Goal: Information Seeking & Learning: Learn about a topic

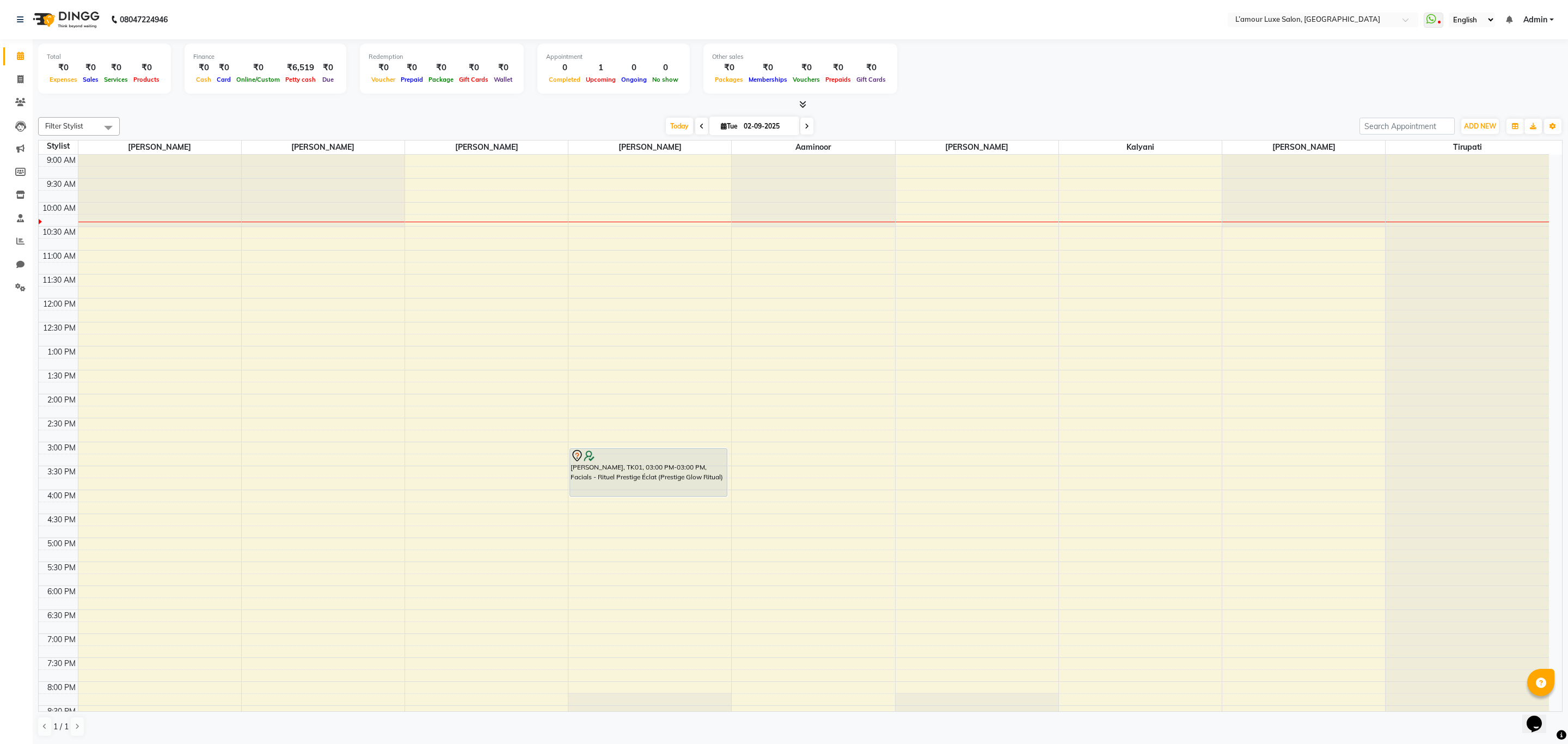
click at [647, 462] on div at bounding box center [649, 456] width 156 height 13
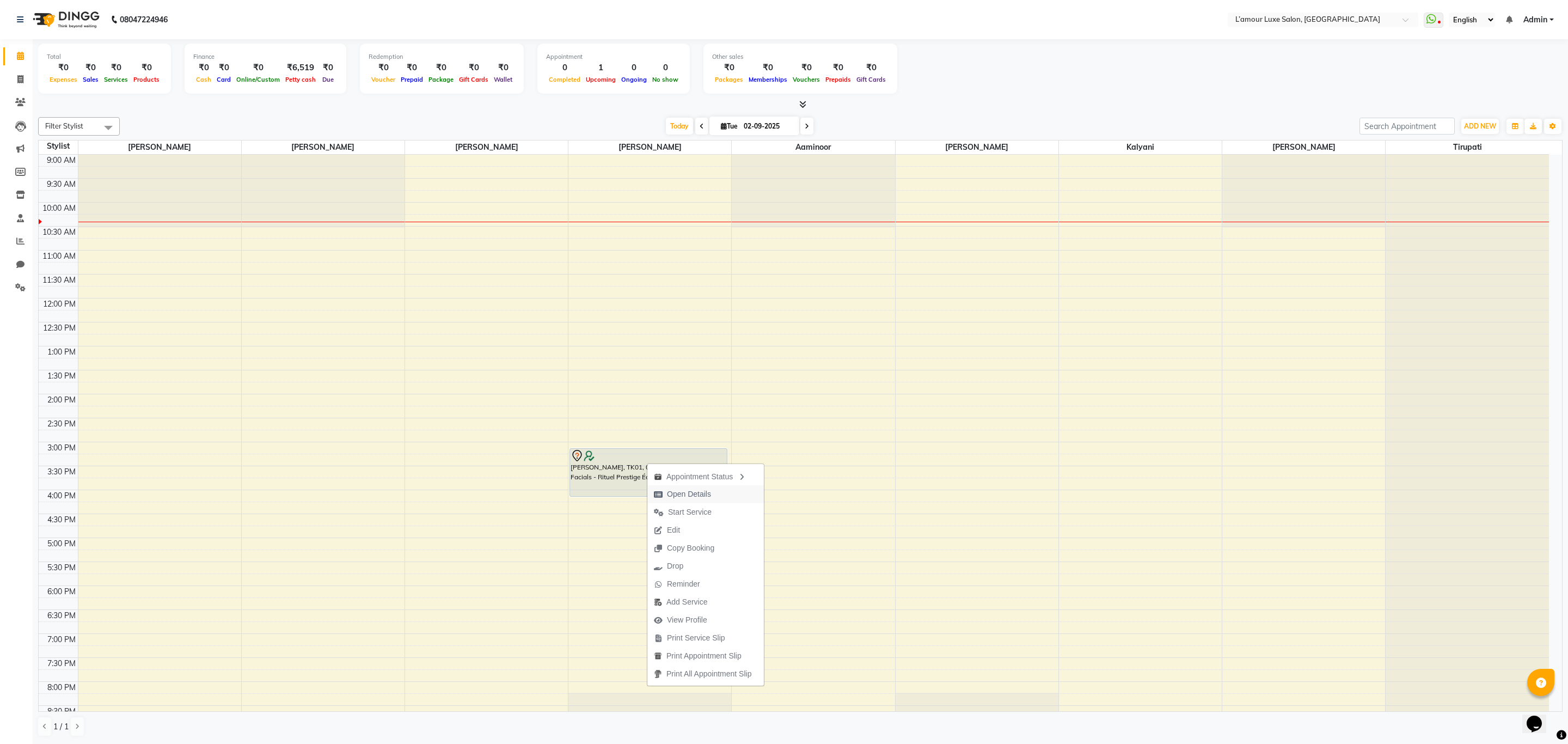
click at [671, 493] on span "Open Details" at bounding box center [688, 494] width 44 height 11
select select "7"
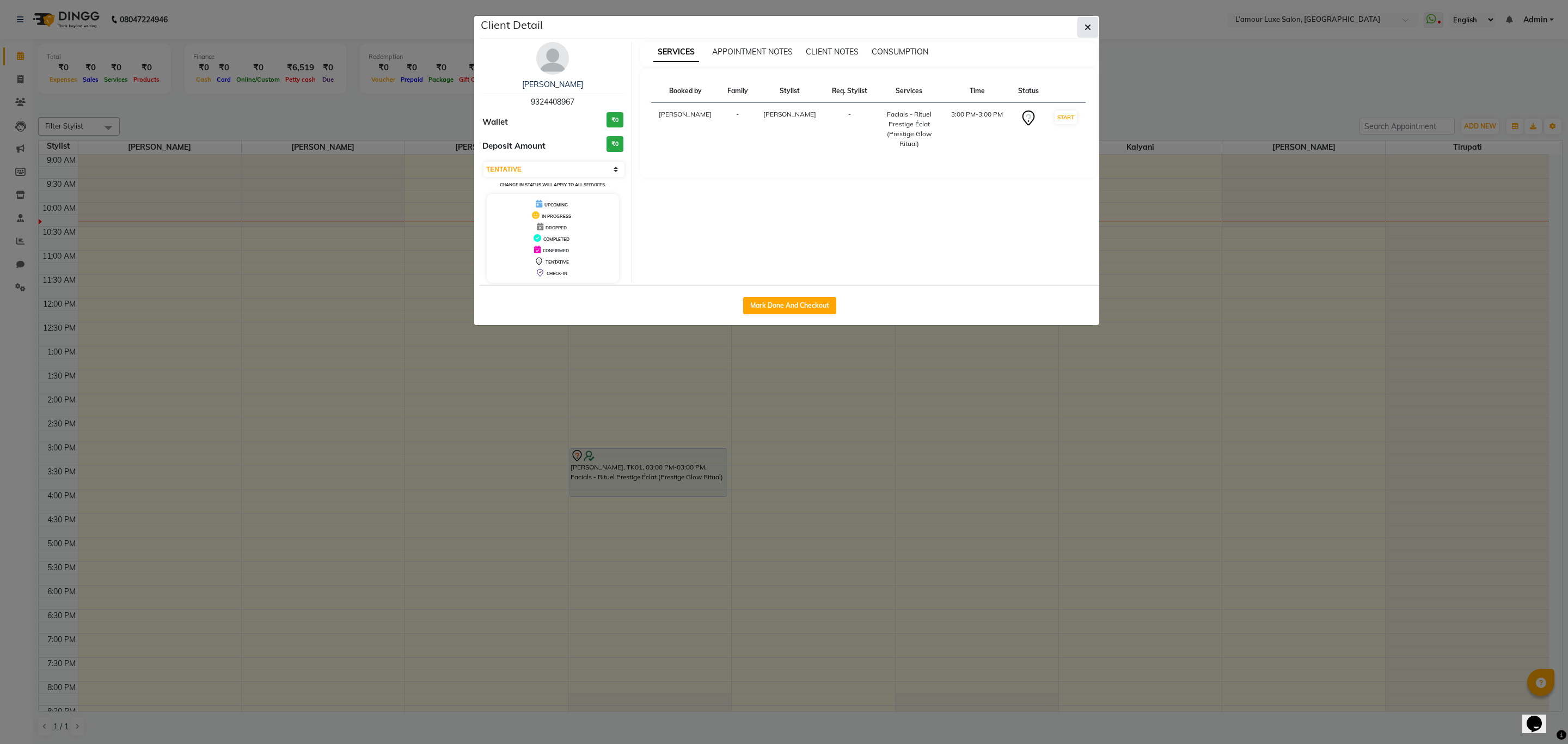
click at [1077, 29] on button "button" at bounding box center [1088, 28] width 21 height 21
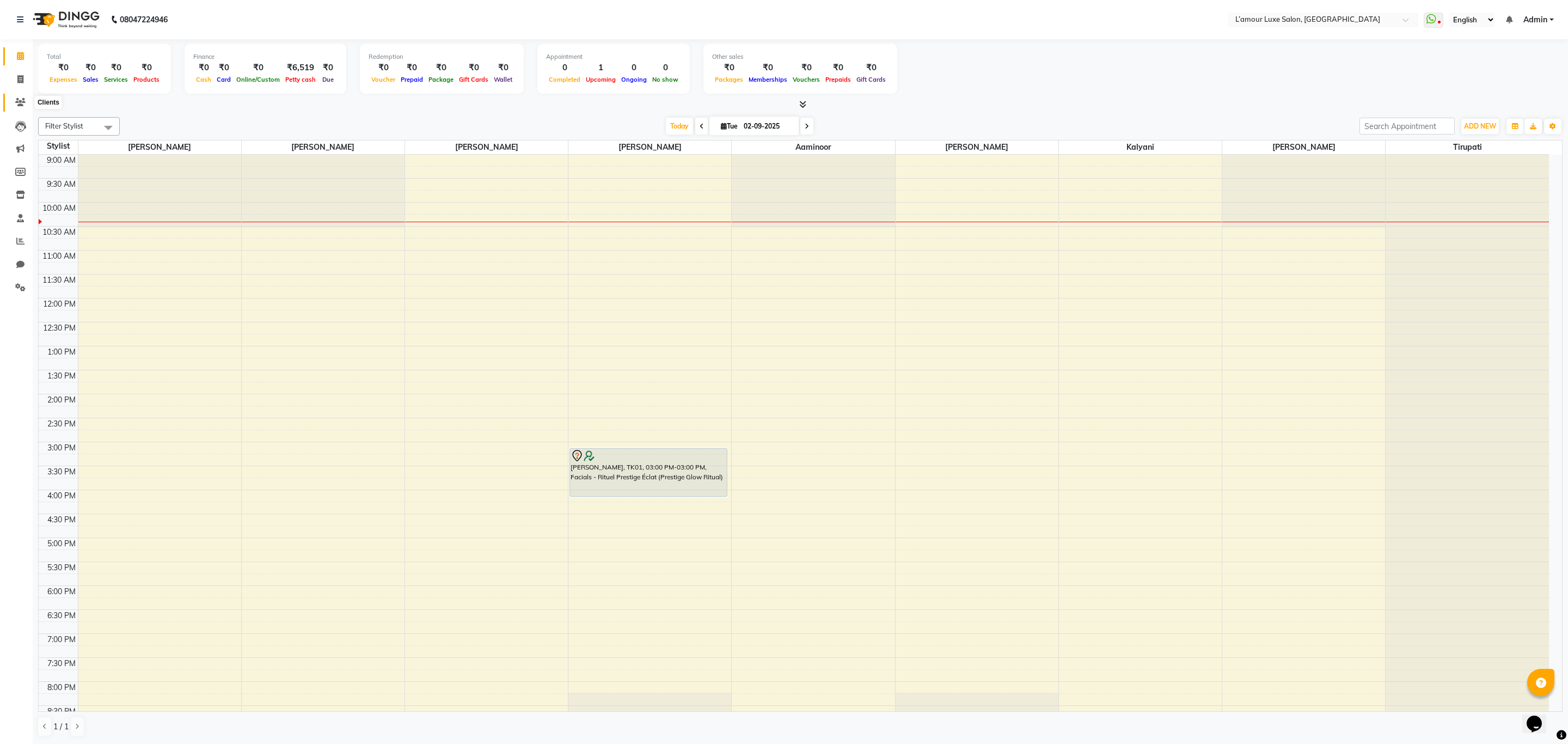
click at [17, 100] on icon at bounding box center [20, 102] width 10 height 8
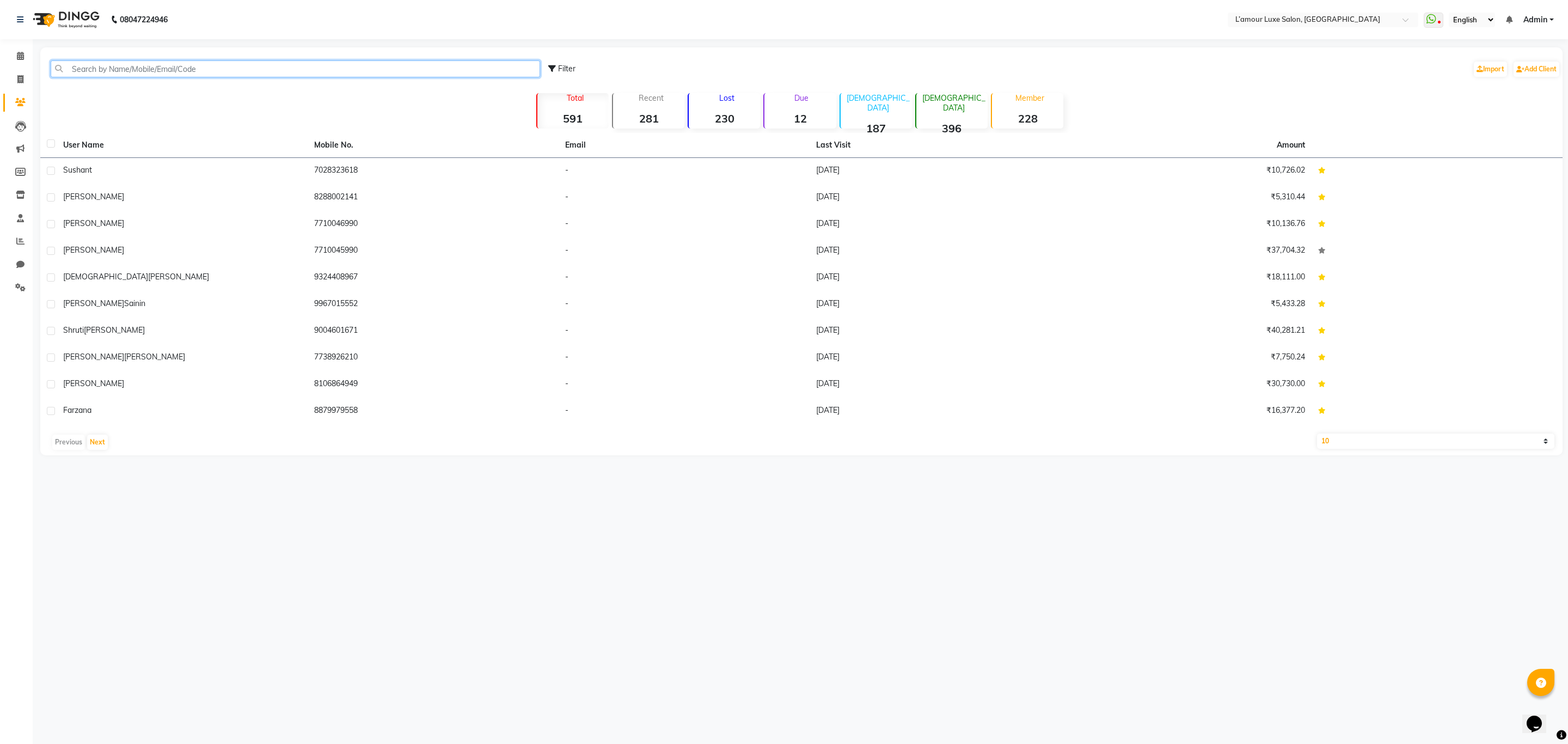
click at [237, 69] on input "text" at bounding box center [295, 69] width 489 height 17
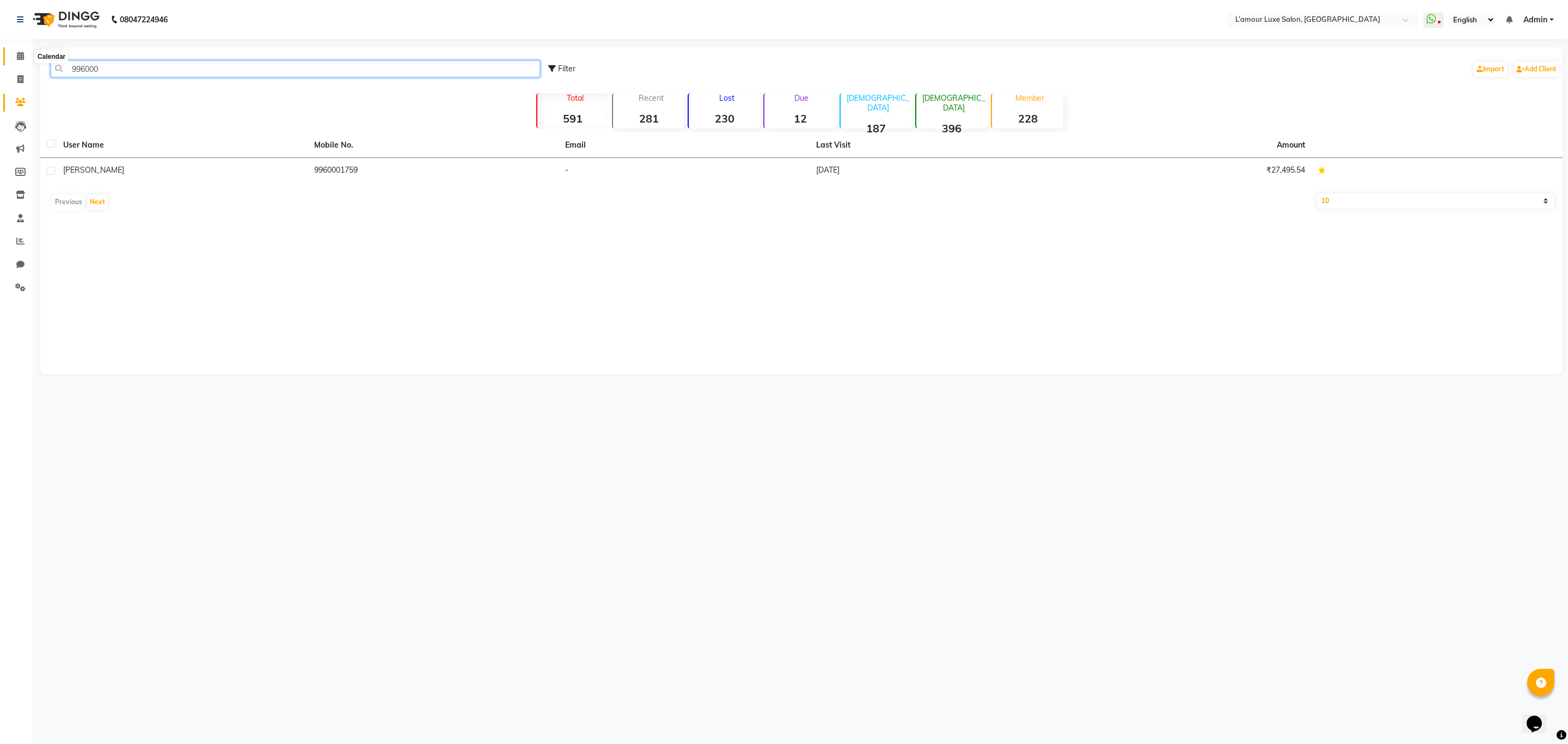
type input "996000"
click at [19, 52] on icon at bounding box center [20, 55] width 7 height 8
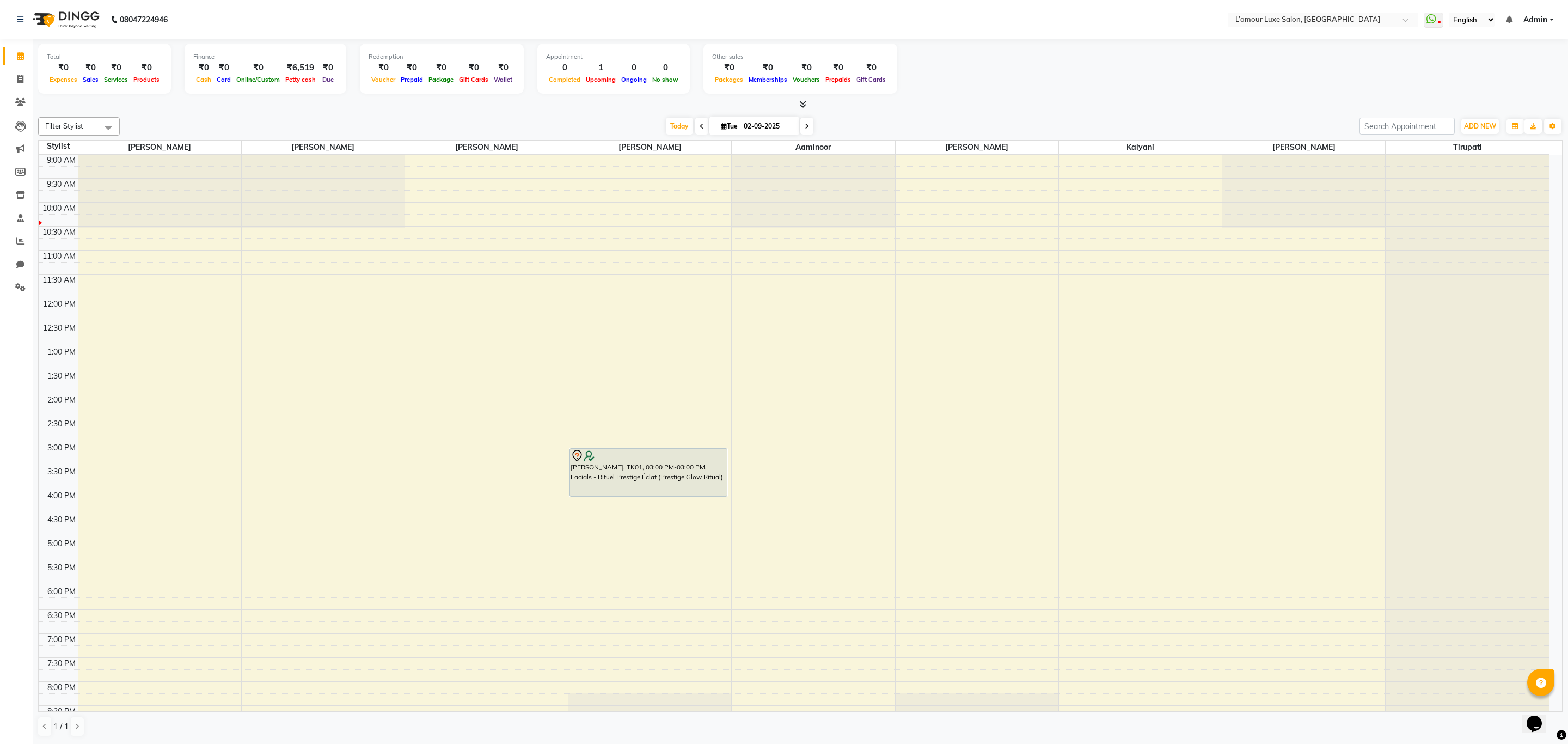
click at [805, 124] on icon at bounding box center [807, 126] width 4 height 7
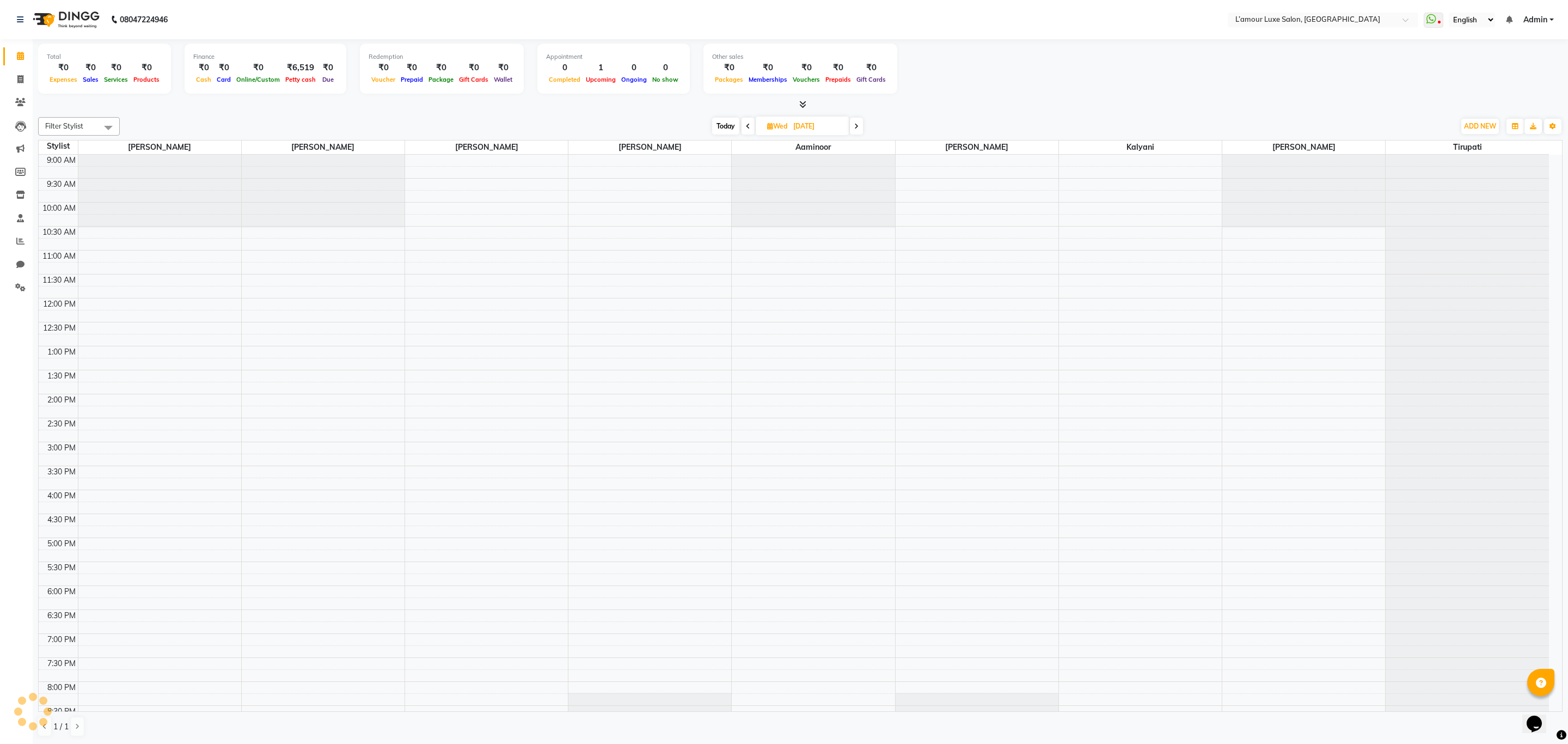
scroll to position [49, 0]
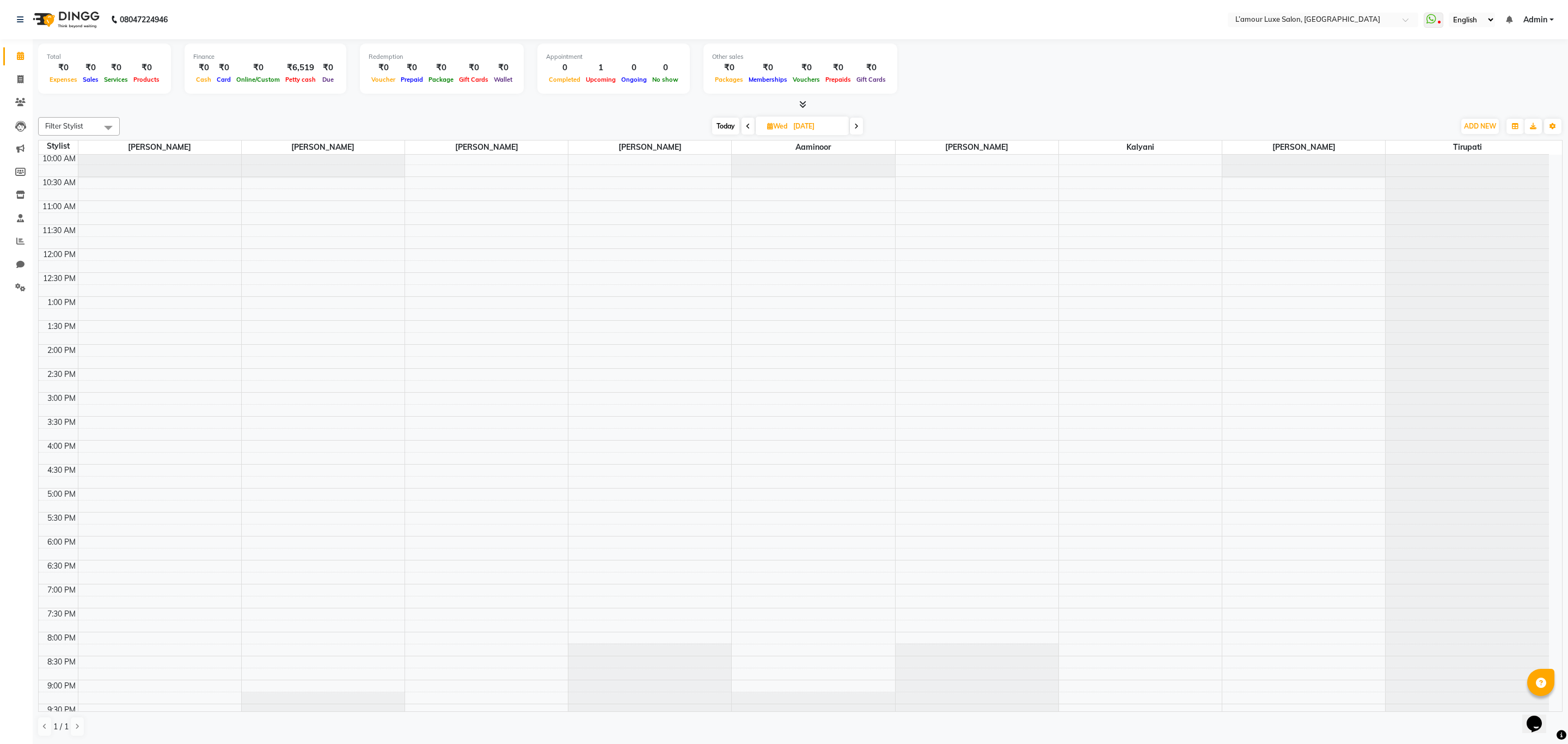
click at [747, 124] on icon at bounding box center [748, 126] width 4 height 7
type input "02-09-2025"
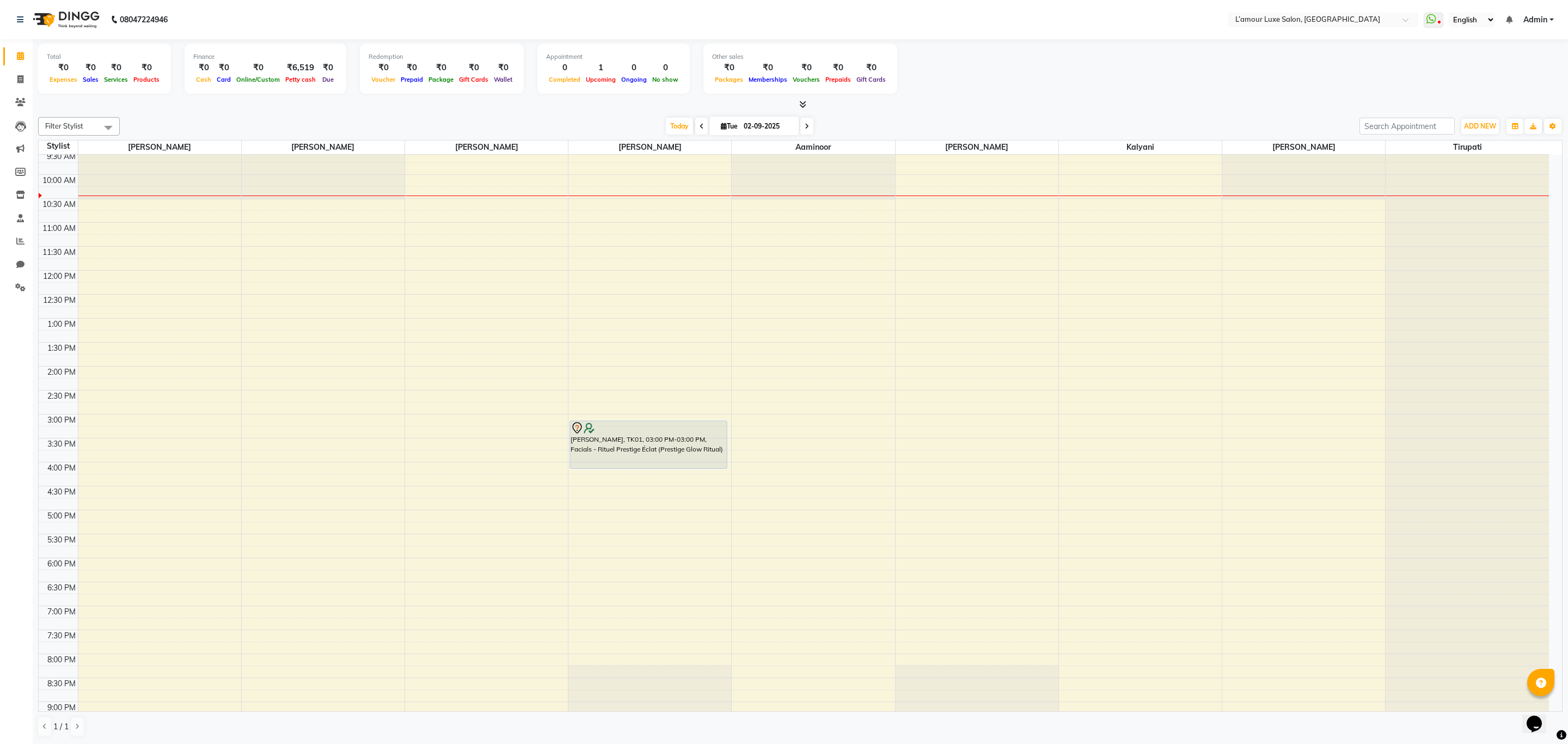
scroll to position [0, 0]
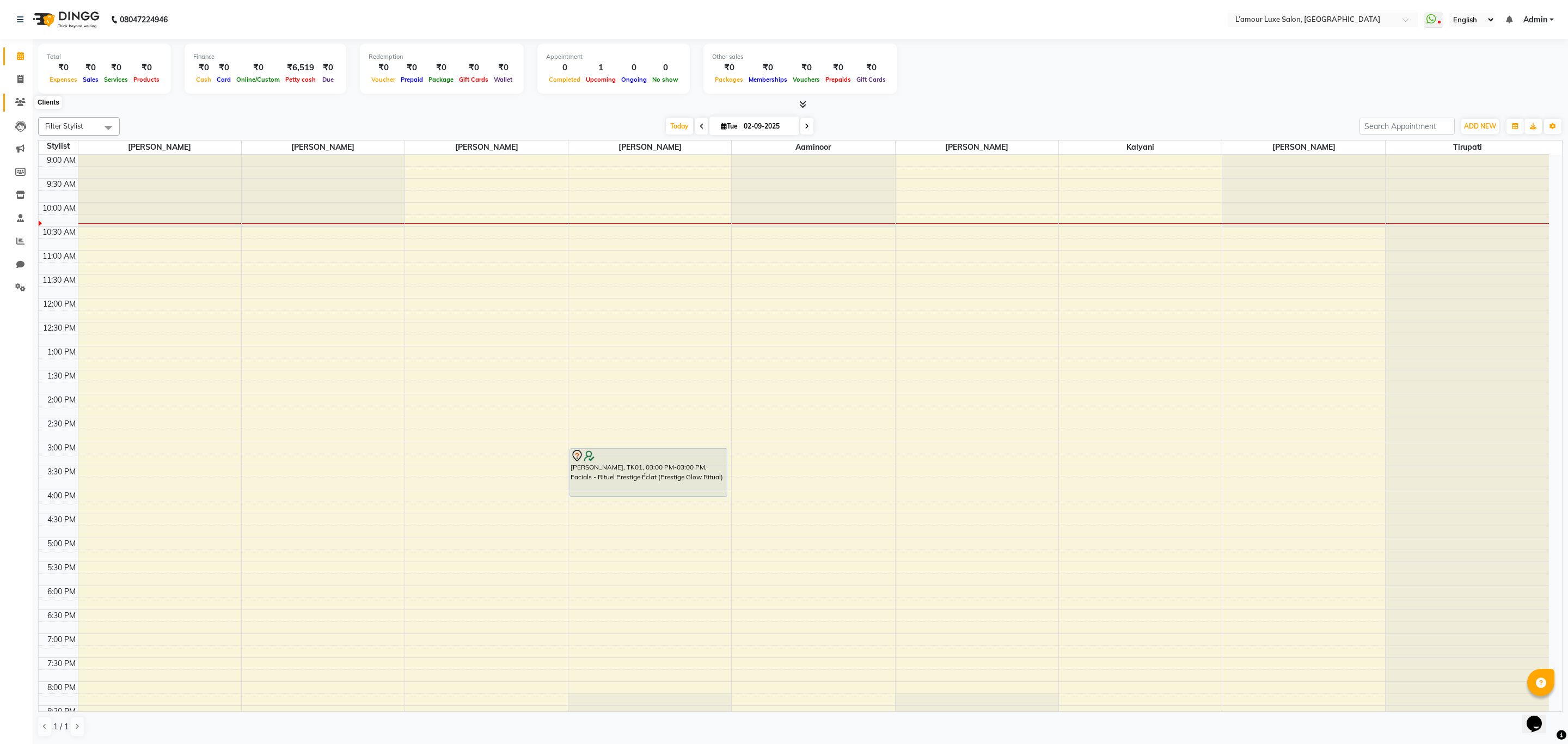
click at [13, 103] on span at bounding box center [20, 103] width 19 height 13
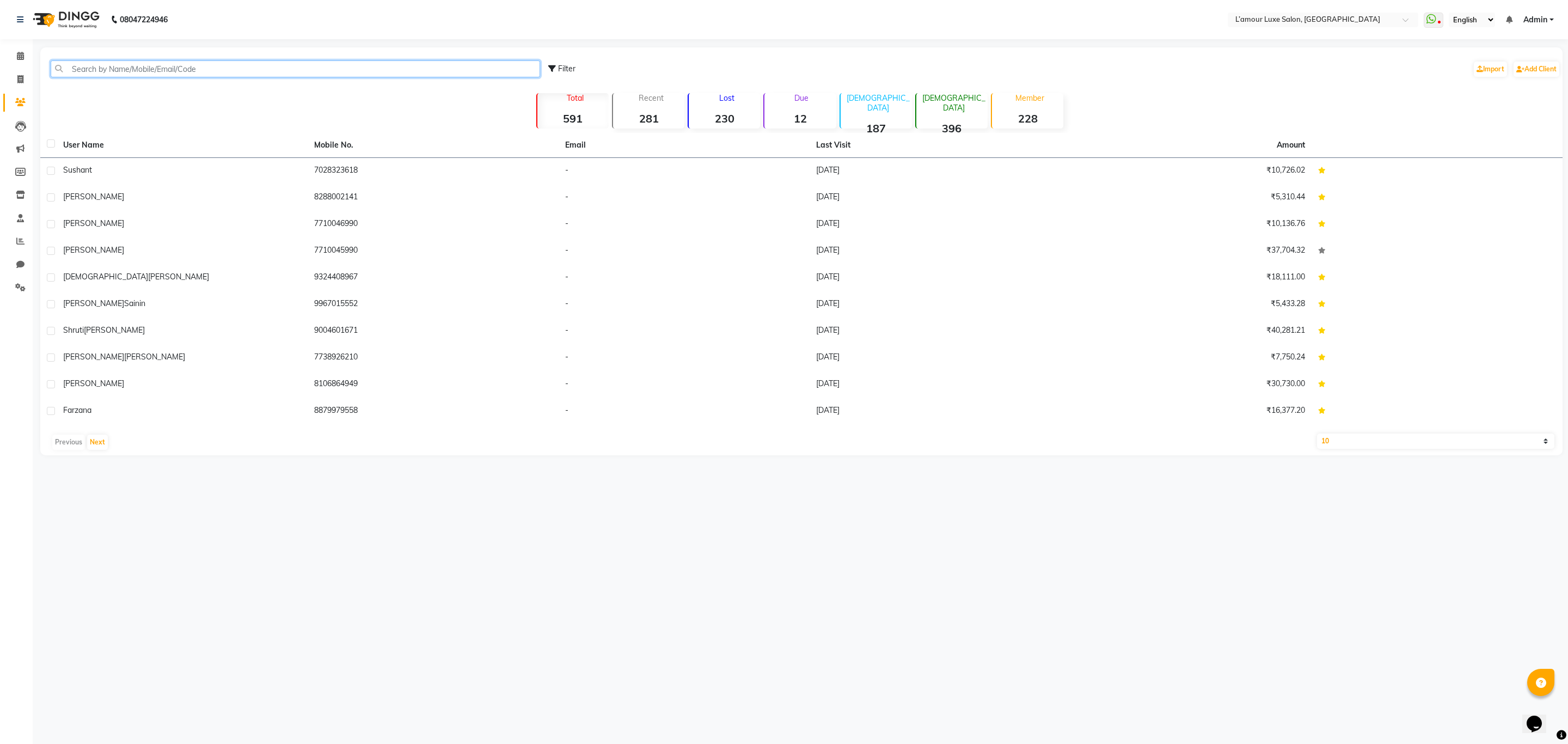
click at [219, 70] on input "text" at bounding box center [295, 69] width 489 height 17
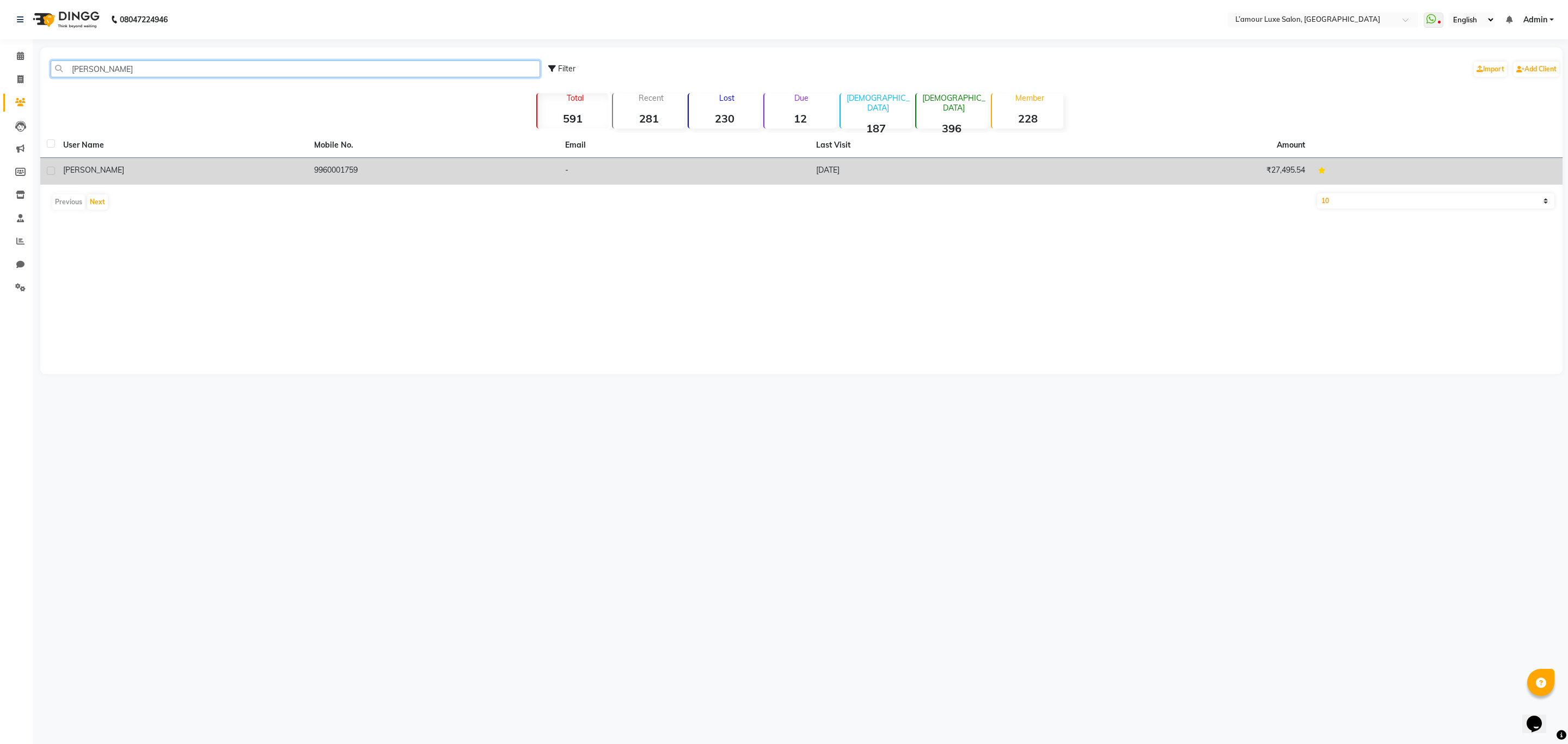
type input "[PERSON_NAME]"
click at [330, 176] on td "9960001759" at bounding box center [433, 172] width 251 height 27
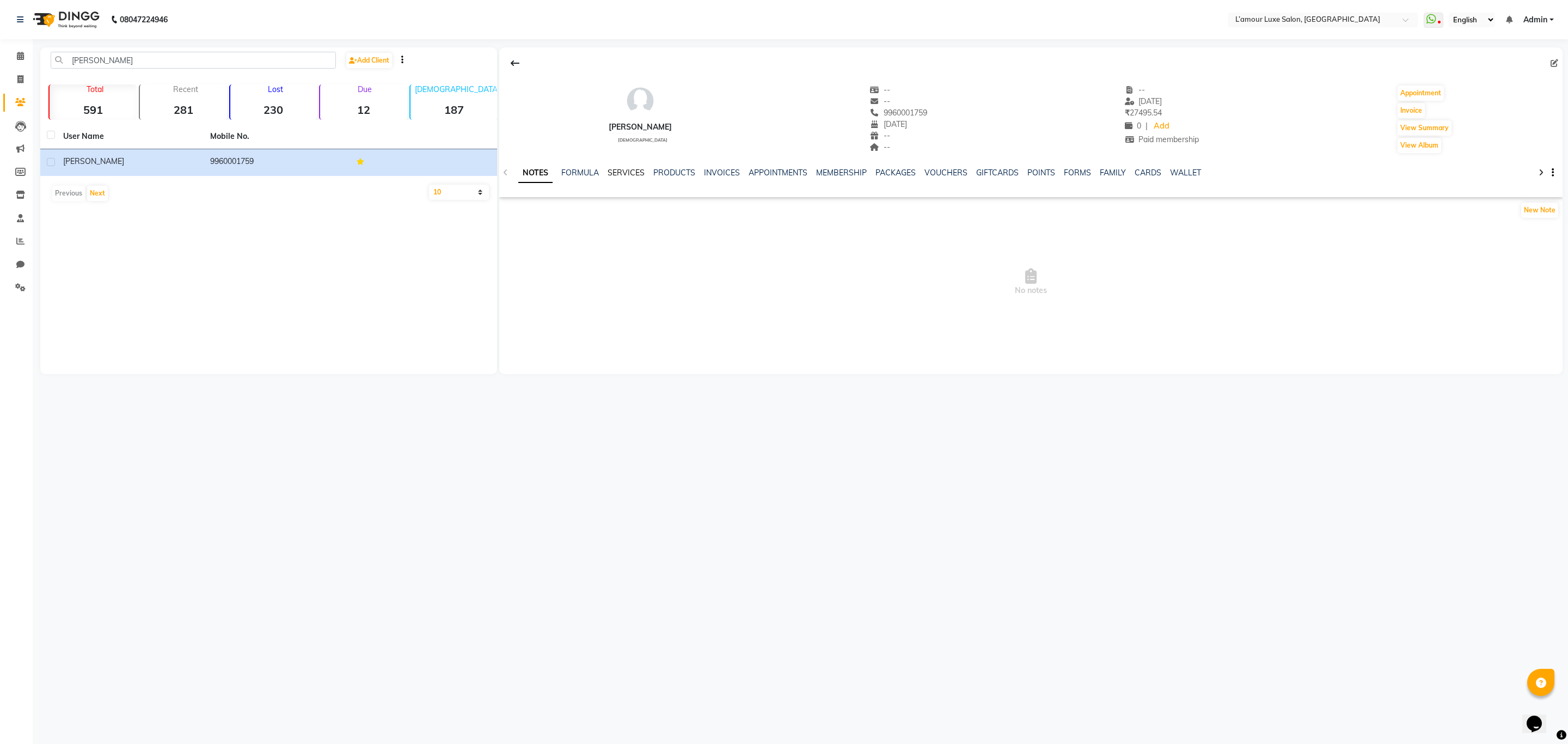
click at [620, 172] on link "SERVICES" at bounding box center [626, 172] width 37 height 10
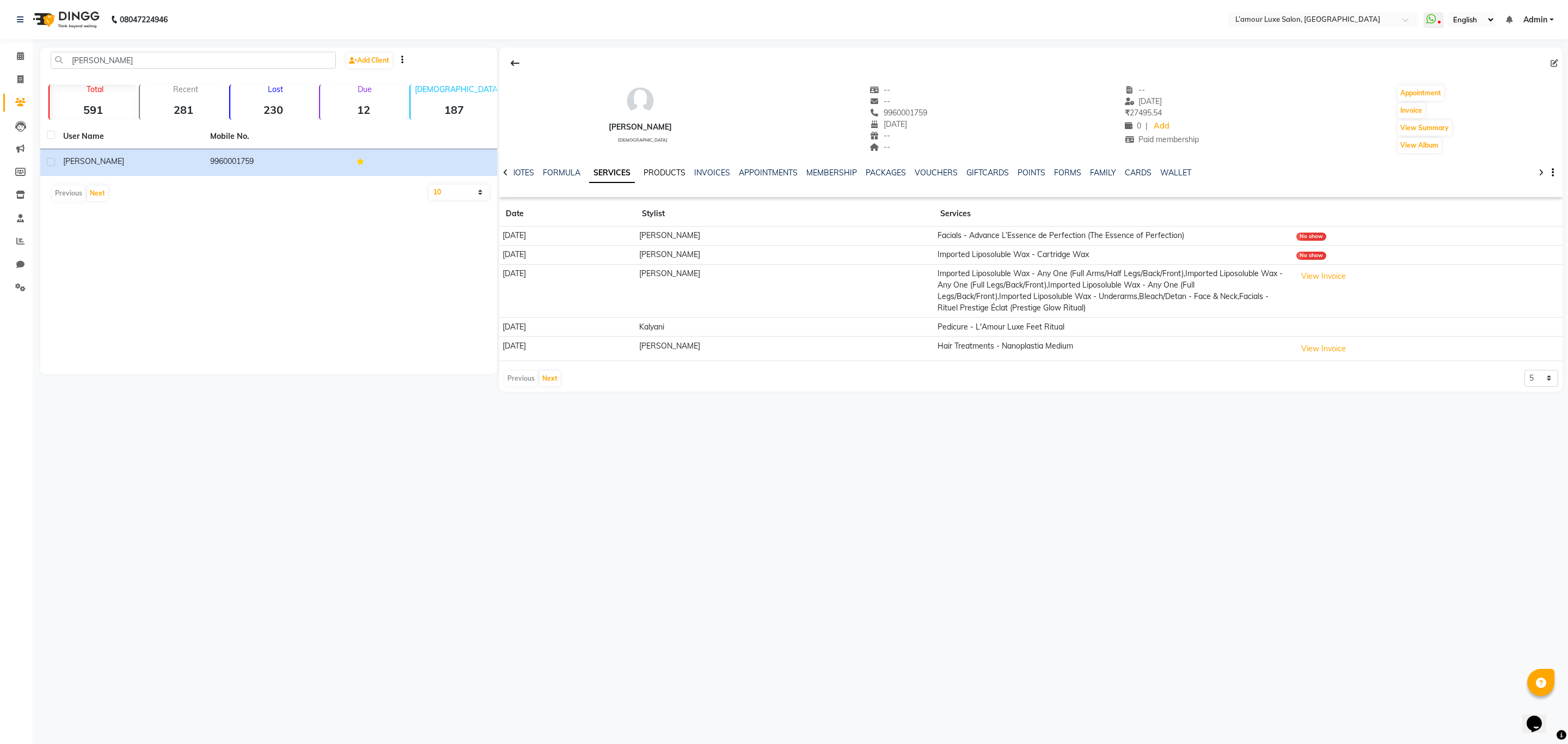
click at [673, 169] on link "PRODUCTS" at bounding box center [665, 172] width 42 height 10
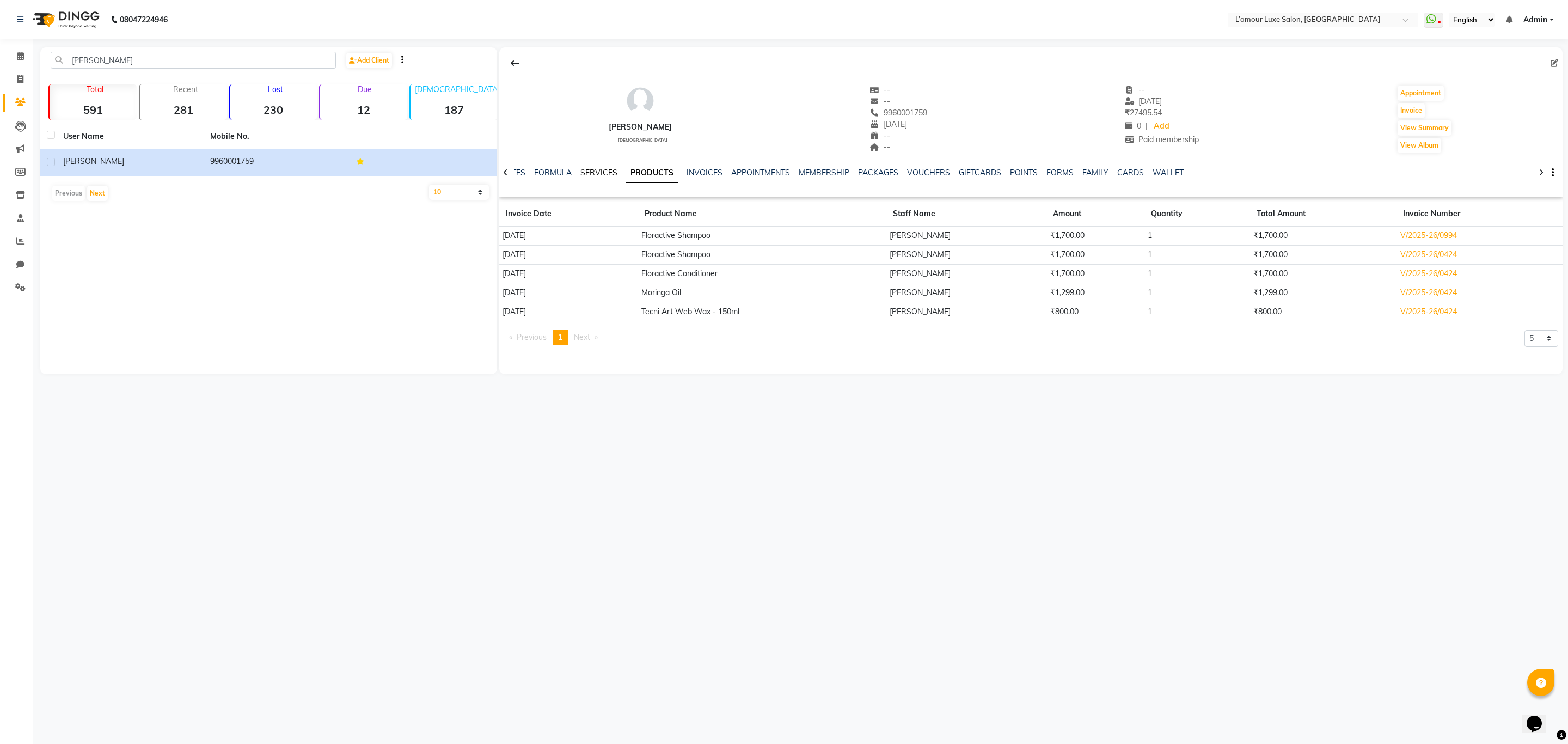
click at [605, 170] on link "SERVICES" at bounding box center [599, 172] width 37 height 10
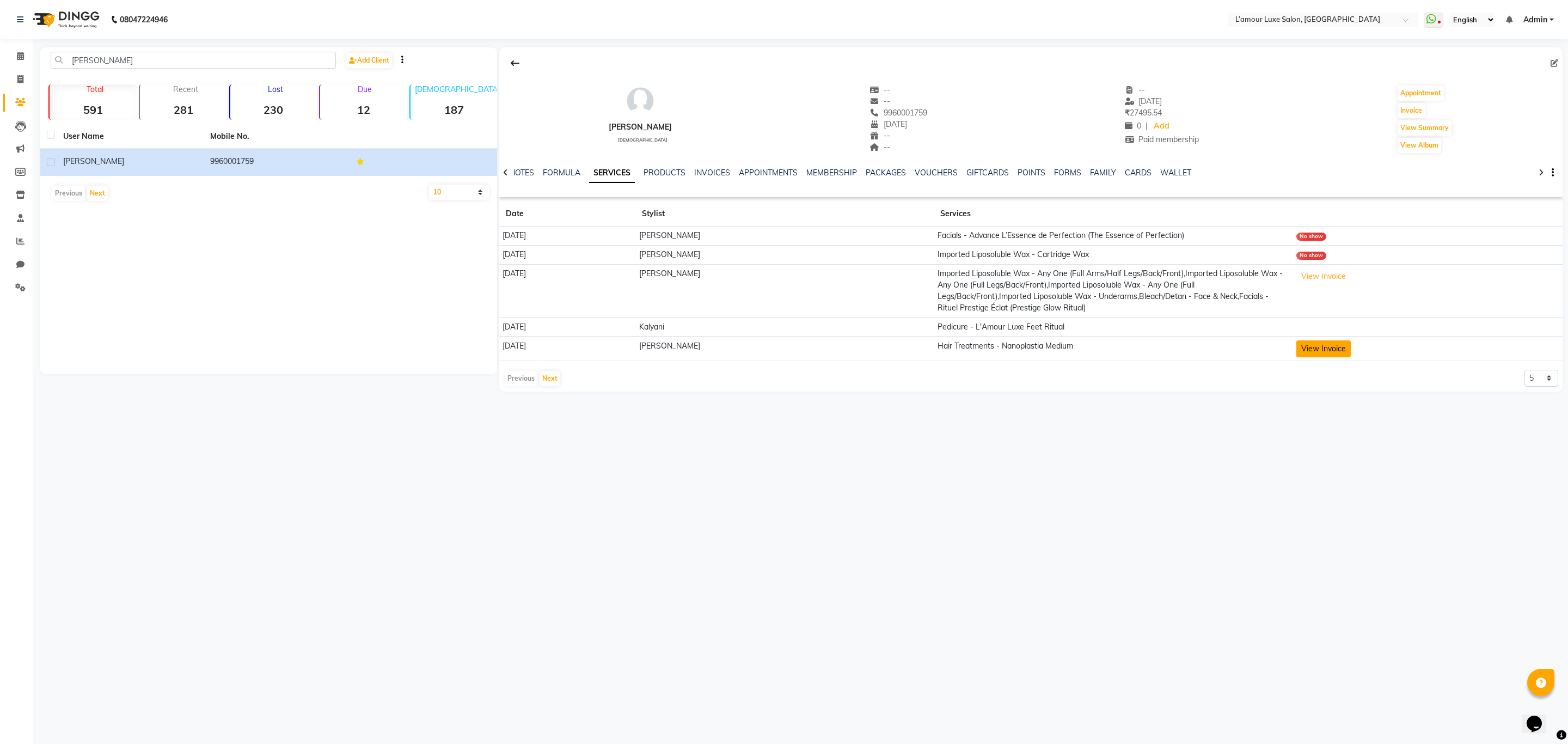
click at [1342, 347] on button "View Invoice" at bounding box center [1323, 348] width 55 height 17
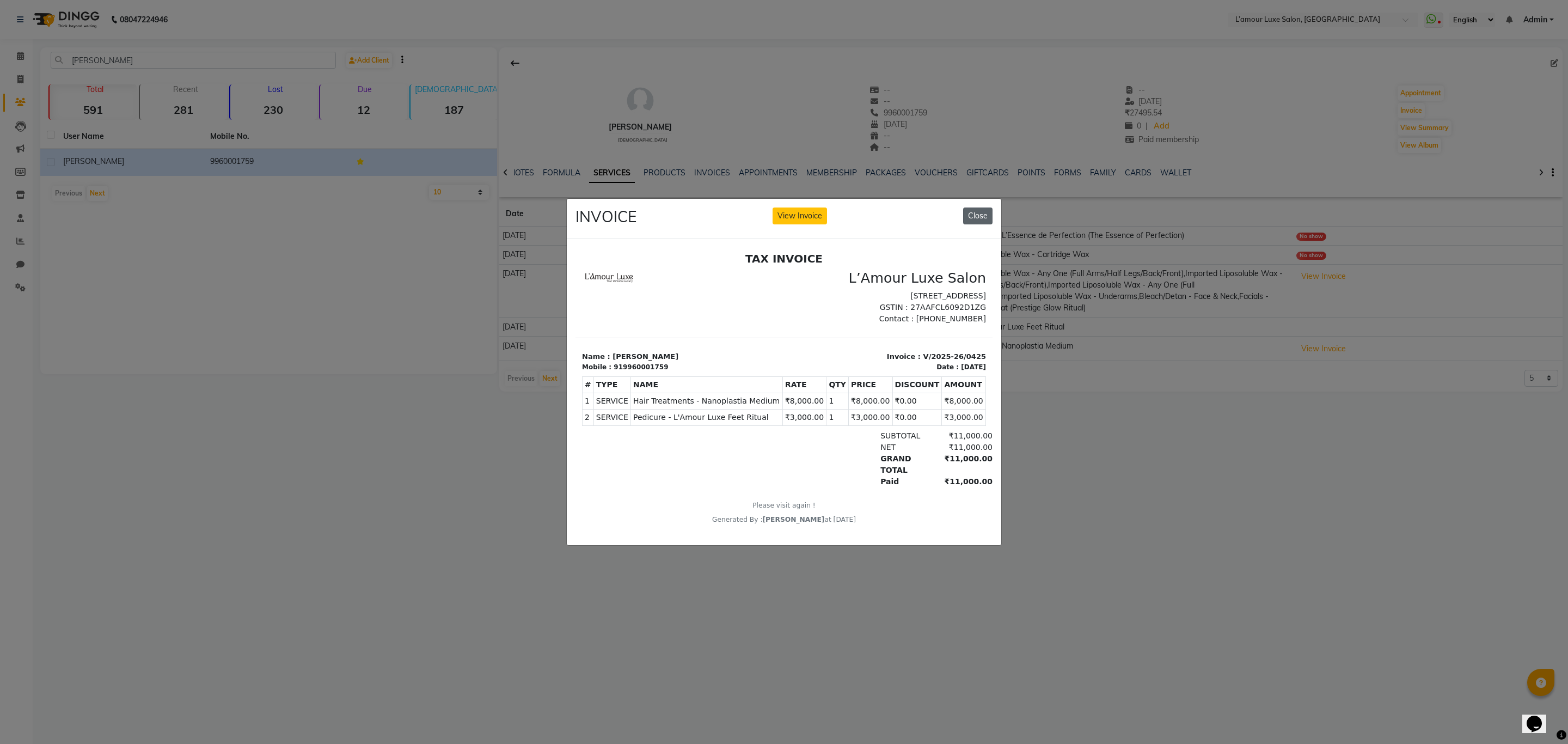
click at [981, 208] on button "Close" at bounding box center [977, 216] width 29 height 17
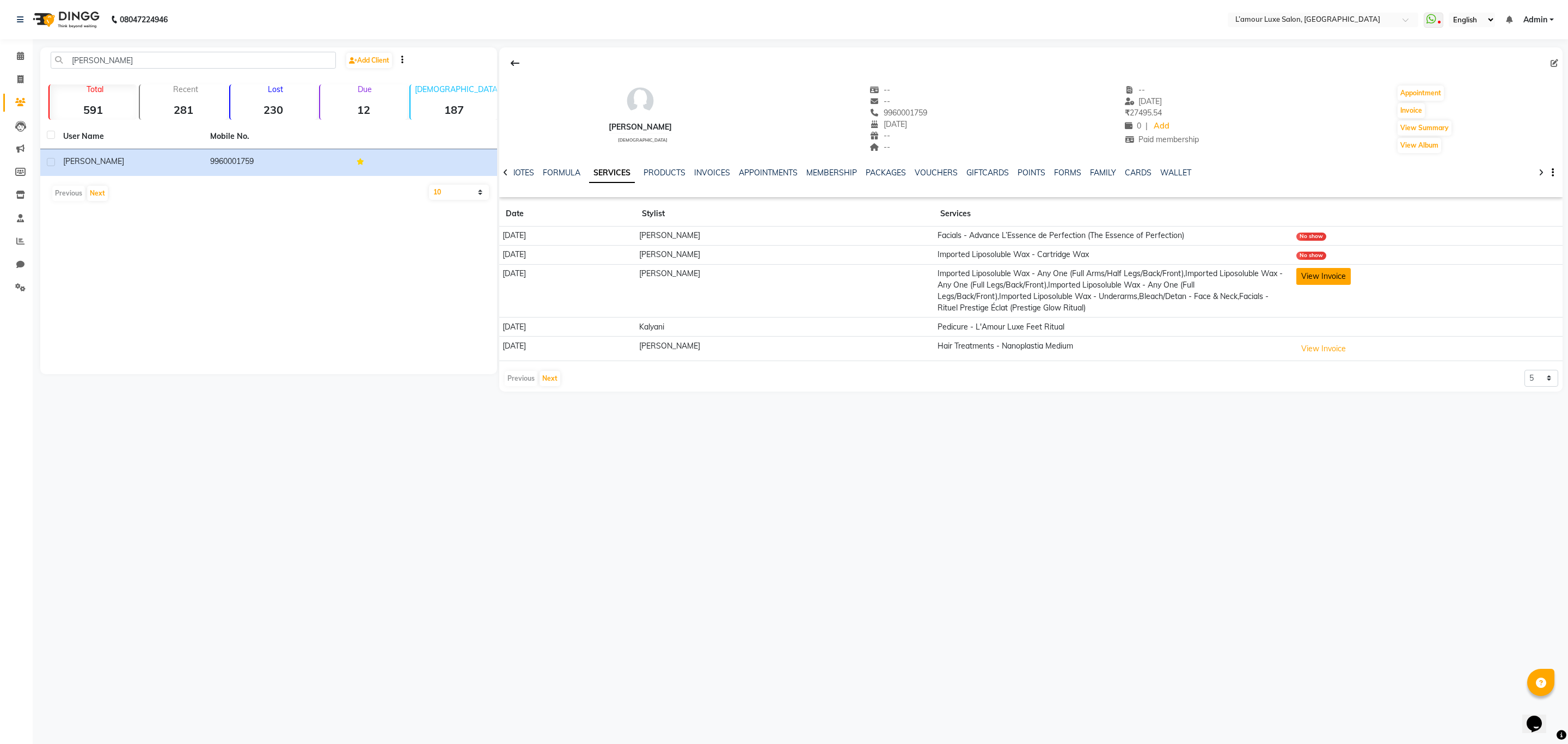
click at [1349, 272] on button "View Invoice" at bounding box center [1323, 276] width 55 height 17
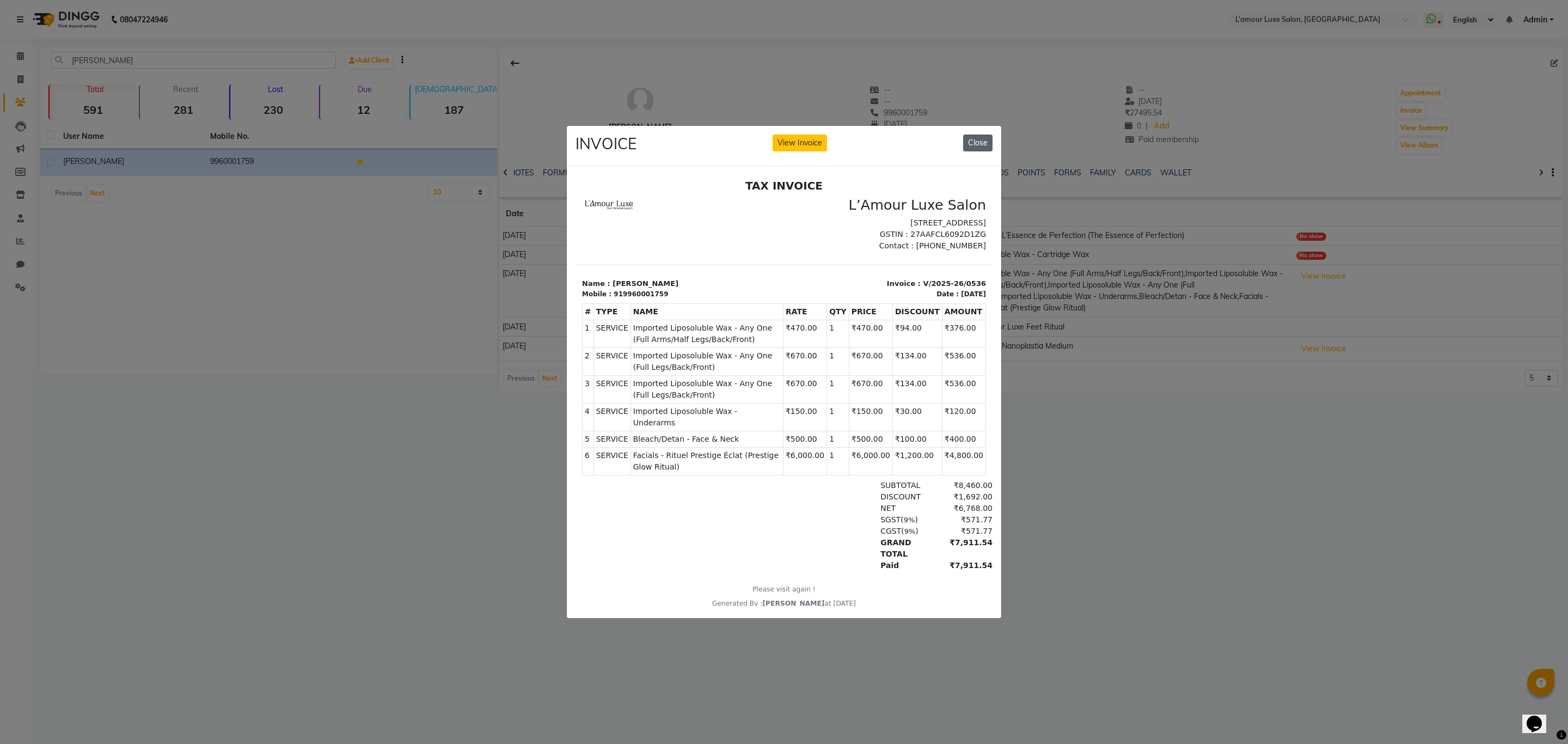
click at [981, 136] on button "Close" at bounding box center [977, 142] width 29 height 17
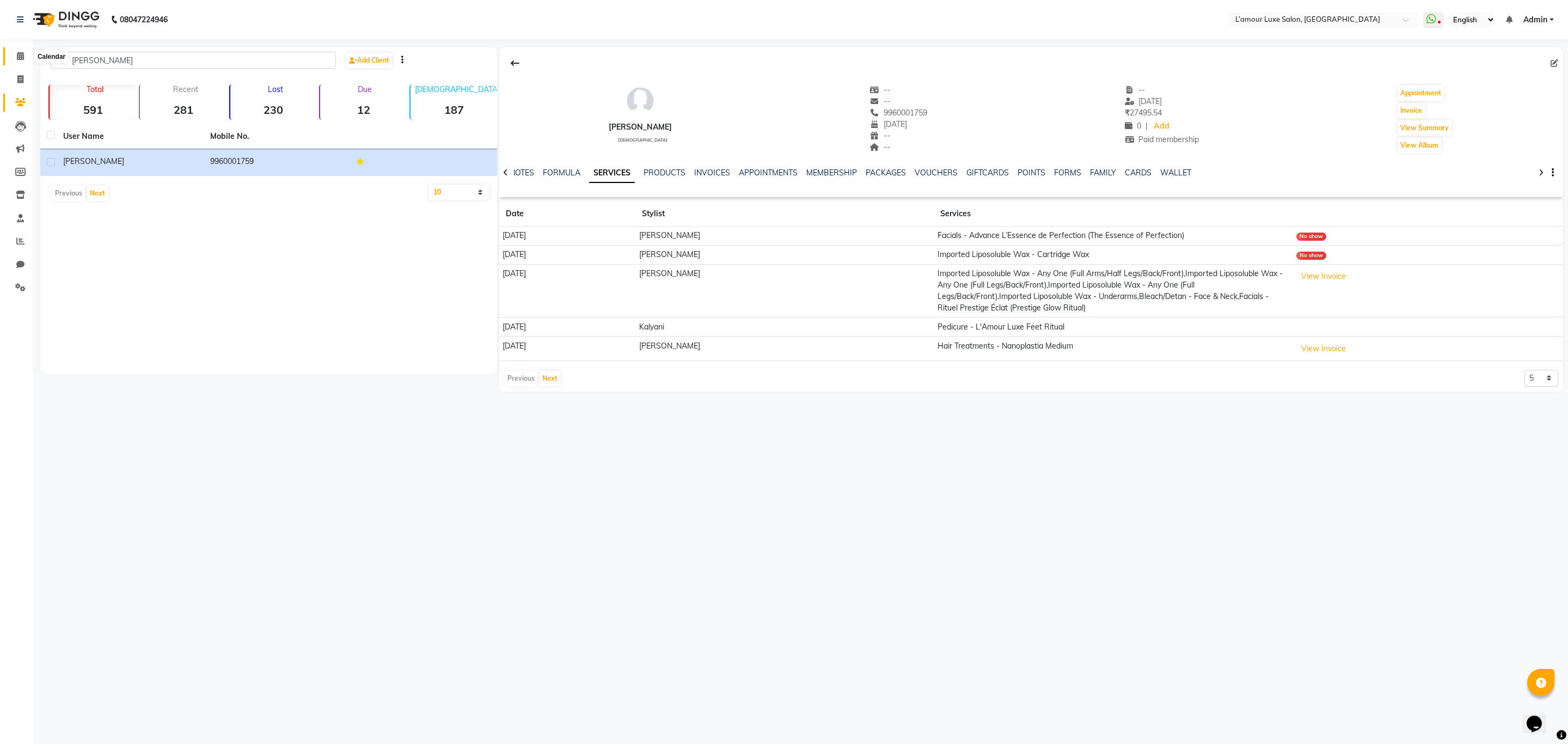
click at [18, 55] on icon at bounding box center [20, 55] width 7 height 8
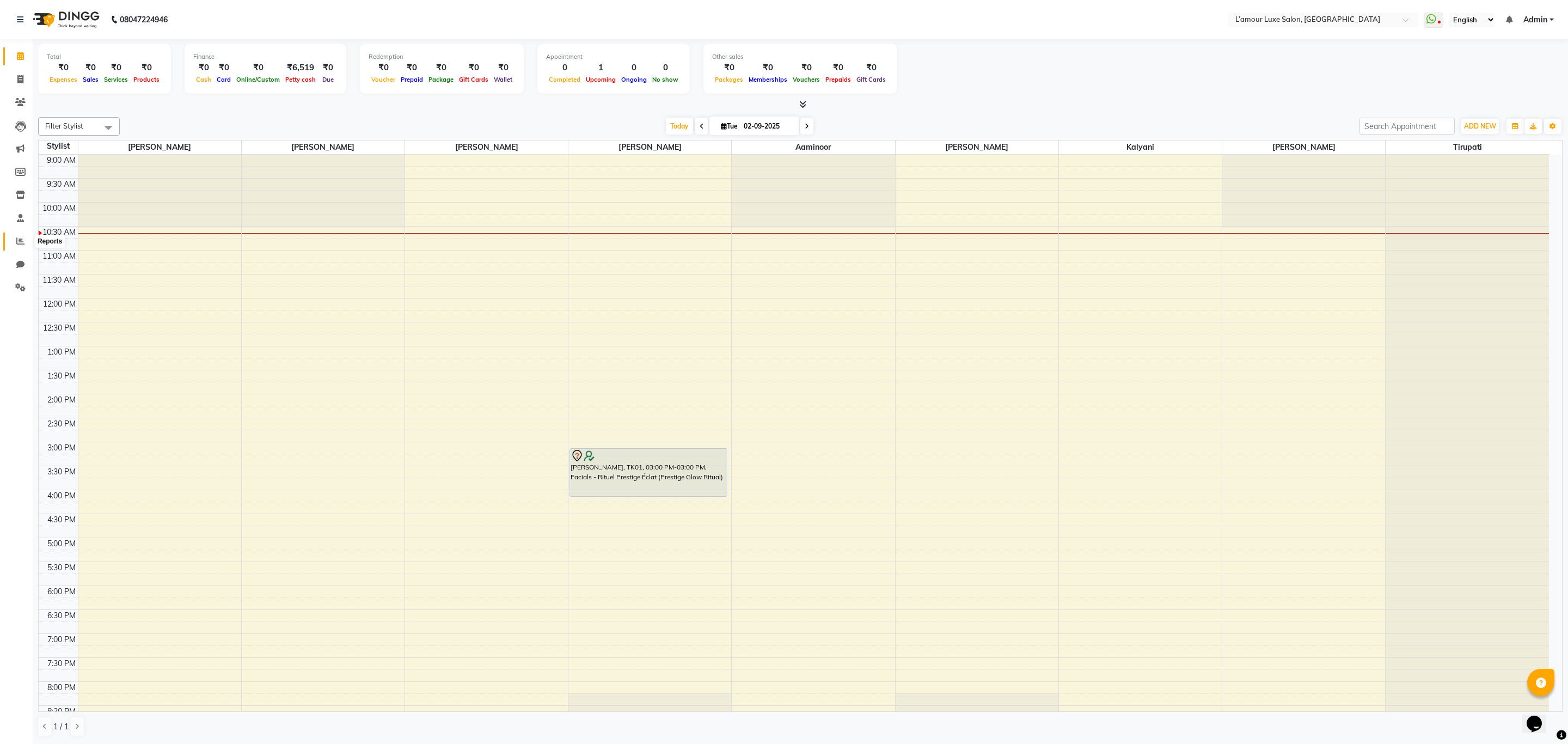
click at [23, 241] on icon at bounding box center [20, 241] width 8 height 8
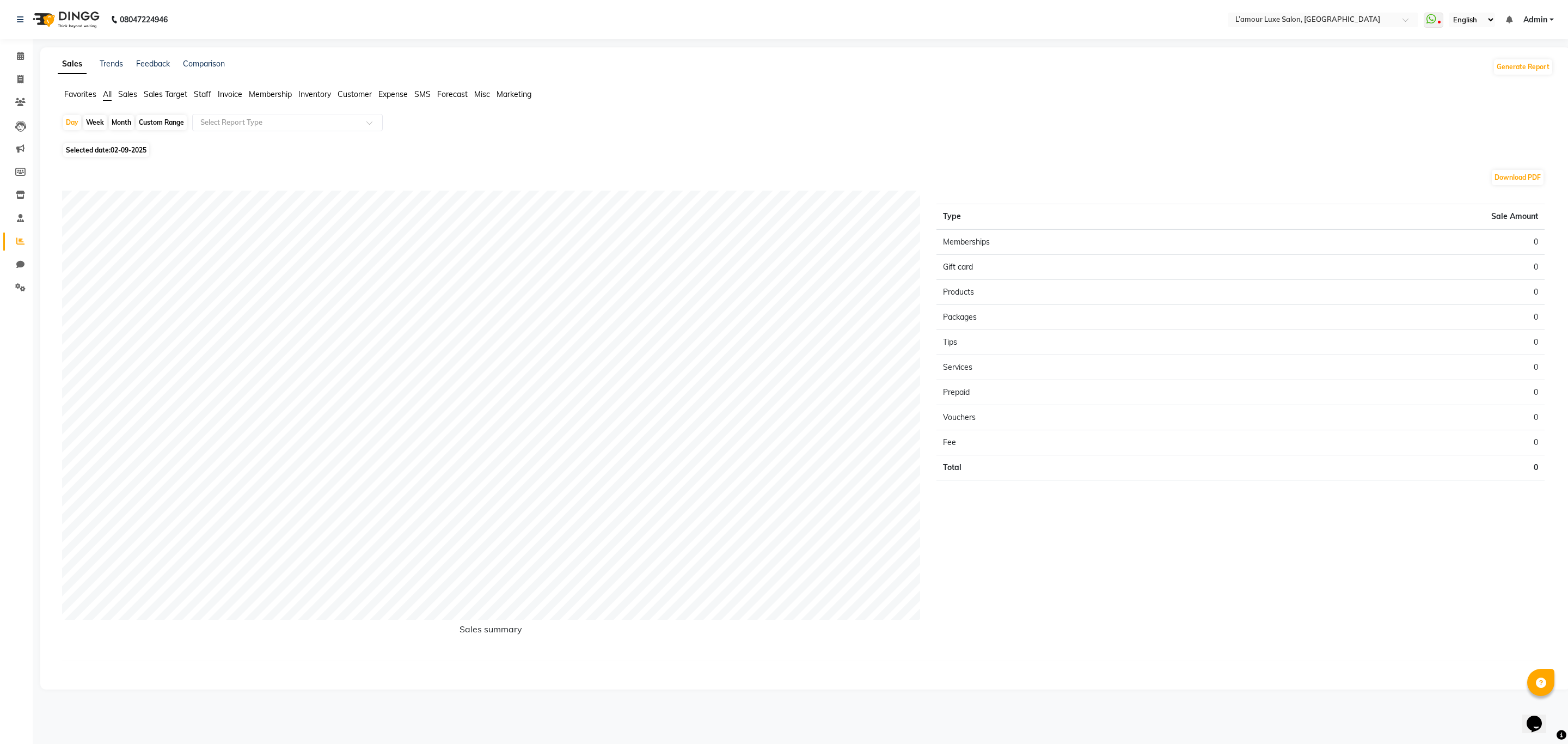
click at [201, 88] on li "Staff" at bounding box center [202, 94] width 17 height 11
click at [128, 123] on div "Month" at bounding box center [121, 122] width 25 height 15
select select "9"
select select "2025"
click at [64, 167] on button "Previous month" at bounding box center [67, 165] width 9 height 17
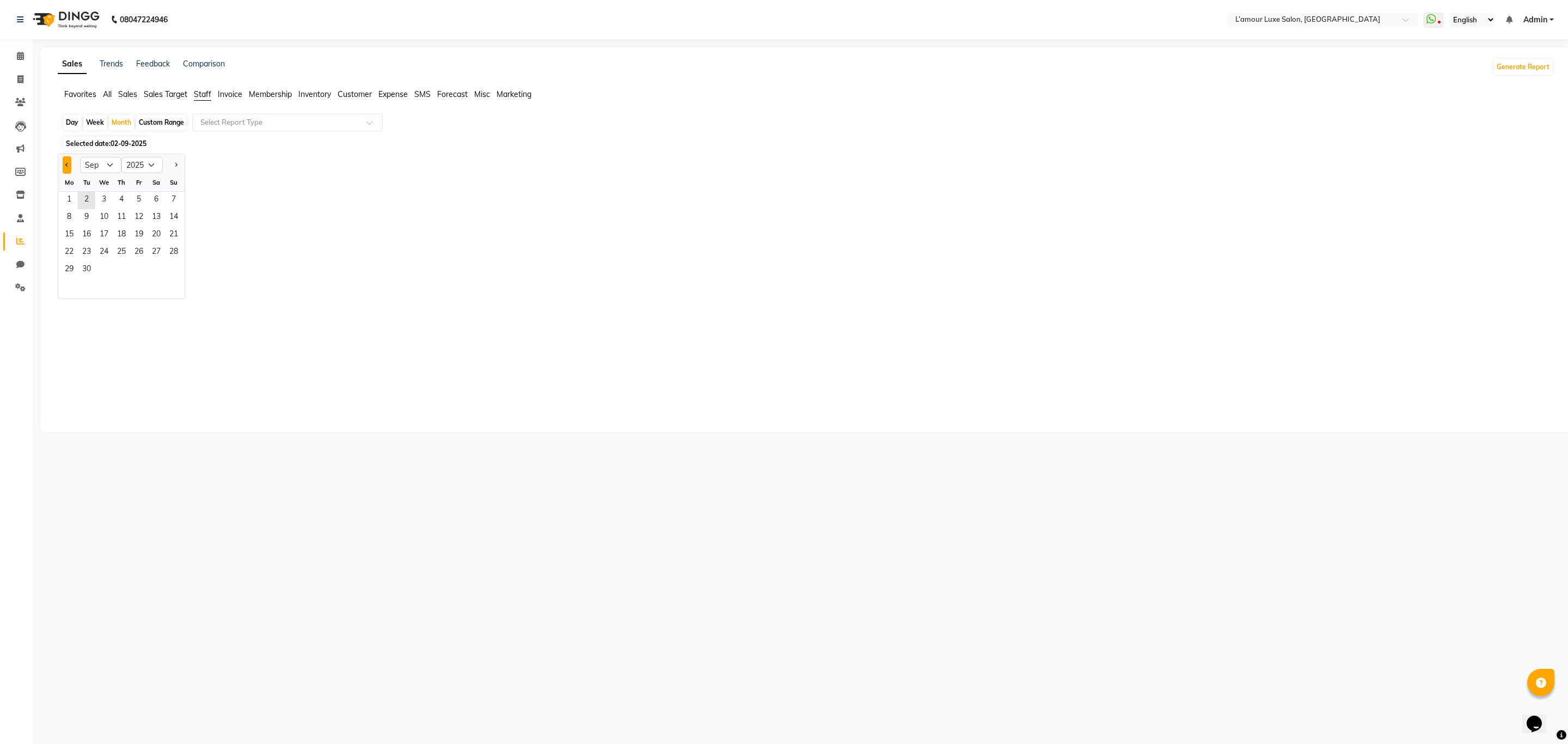
select select "8"
click at [90, 234] on span "12" at bounding box center [86, 235] width 17 height 17
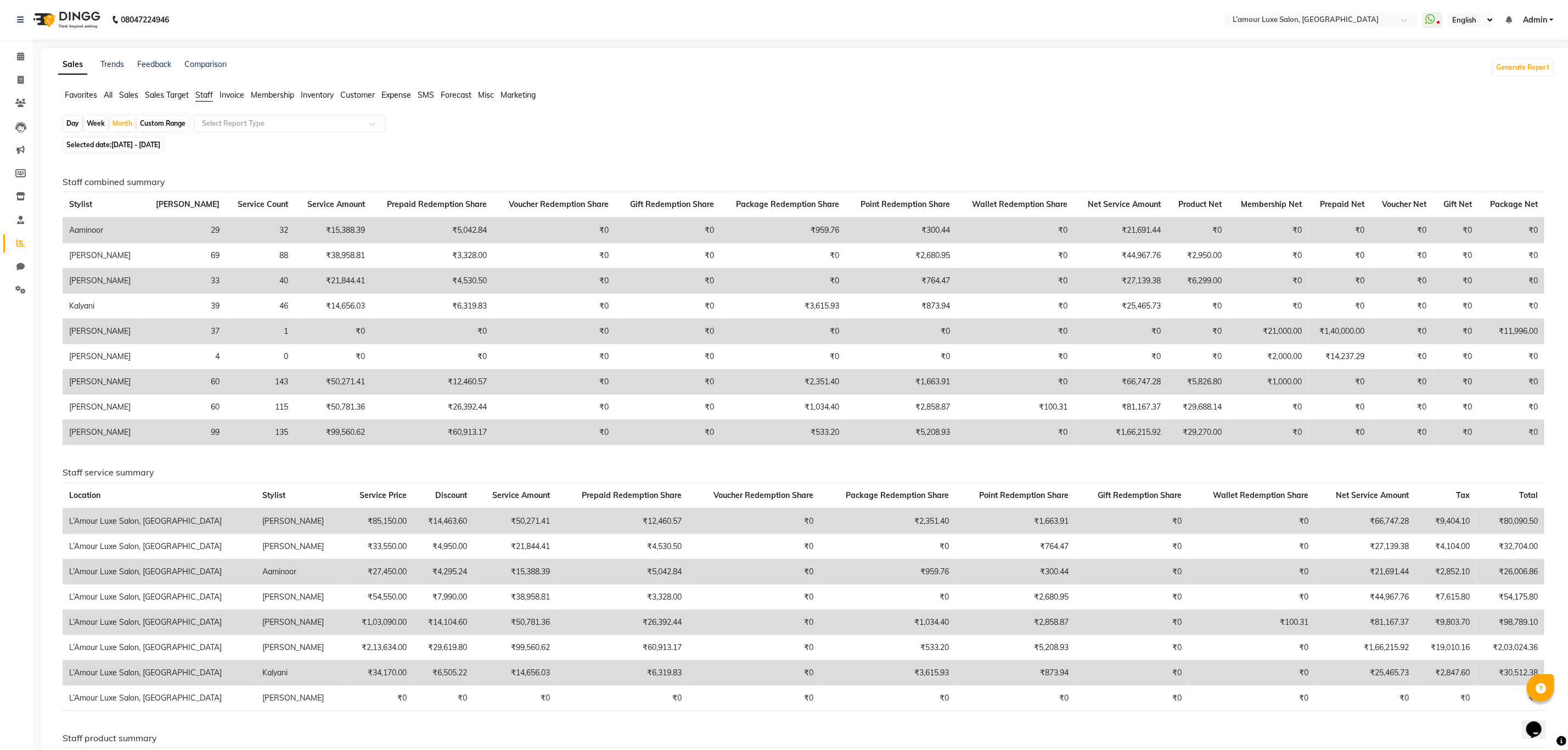
click at [1119, 280] on td "₹27,139.38" at bounding box center [1121, 280] width 94 height 25
click at [1179, 117] on div "Day Week Month Custom Range Select Report Type" at bounding box center [806, 125] width 1486 height 20
click at [127, 119] on div "Month" at bounding box center [122, 123] width 25 height 15
select select "8"
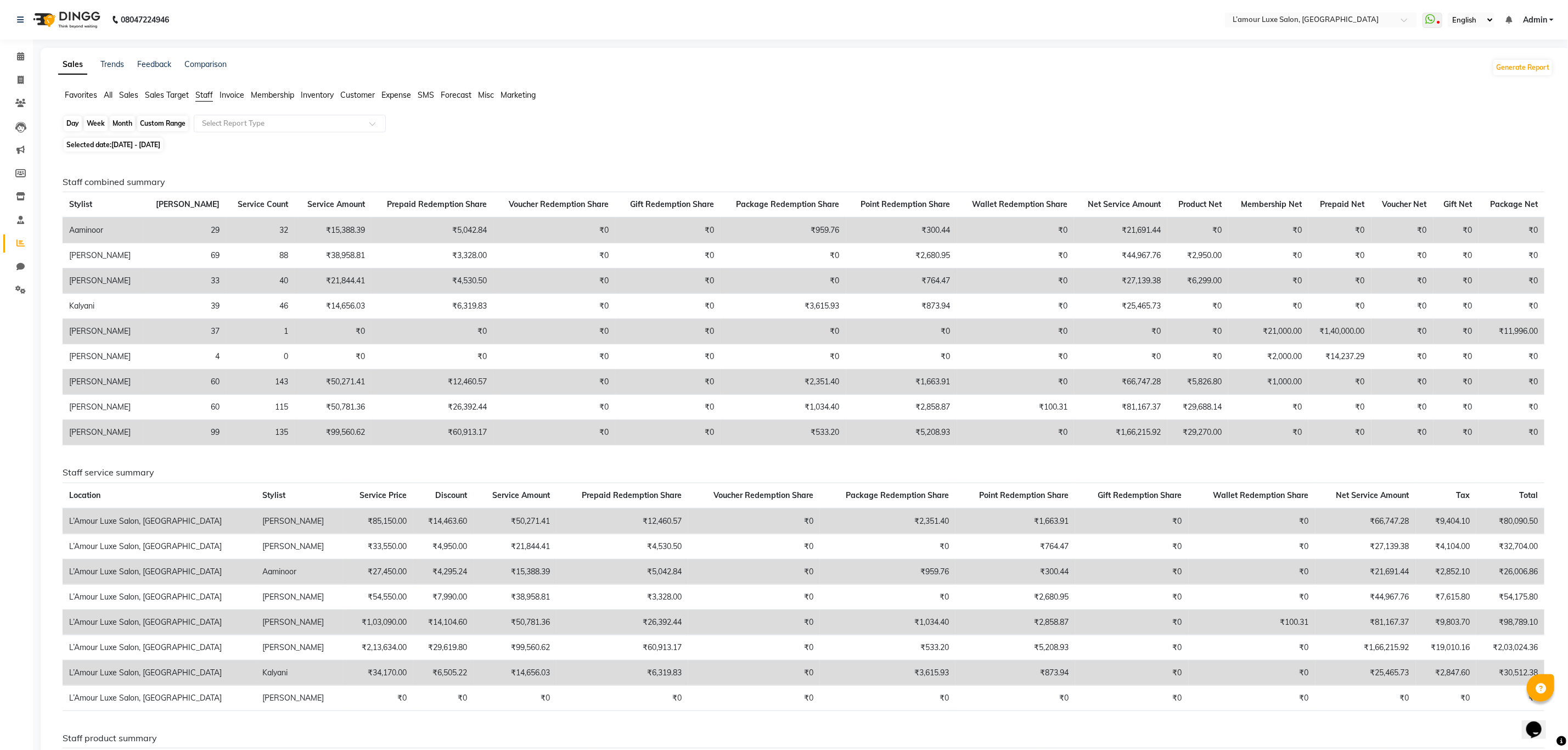
select select "2025"
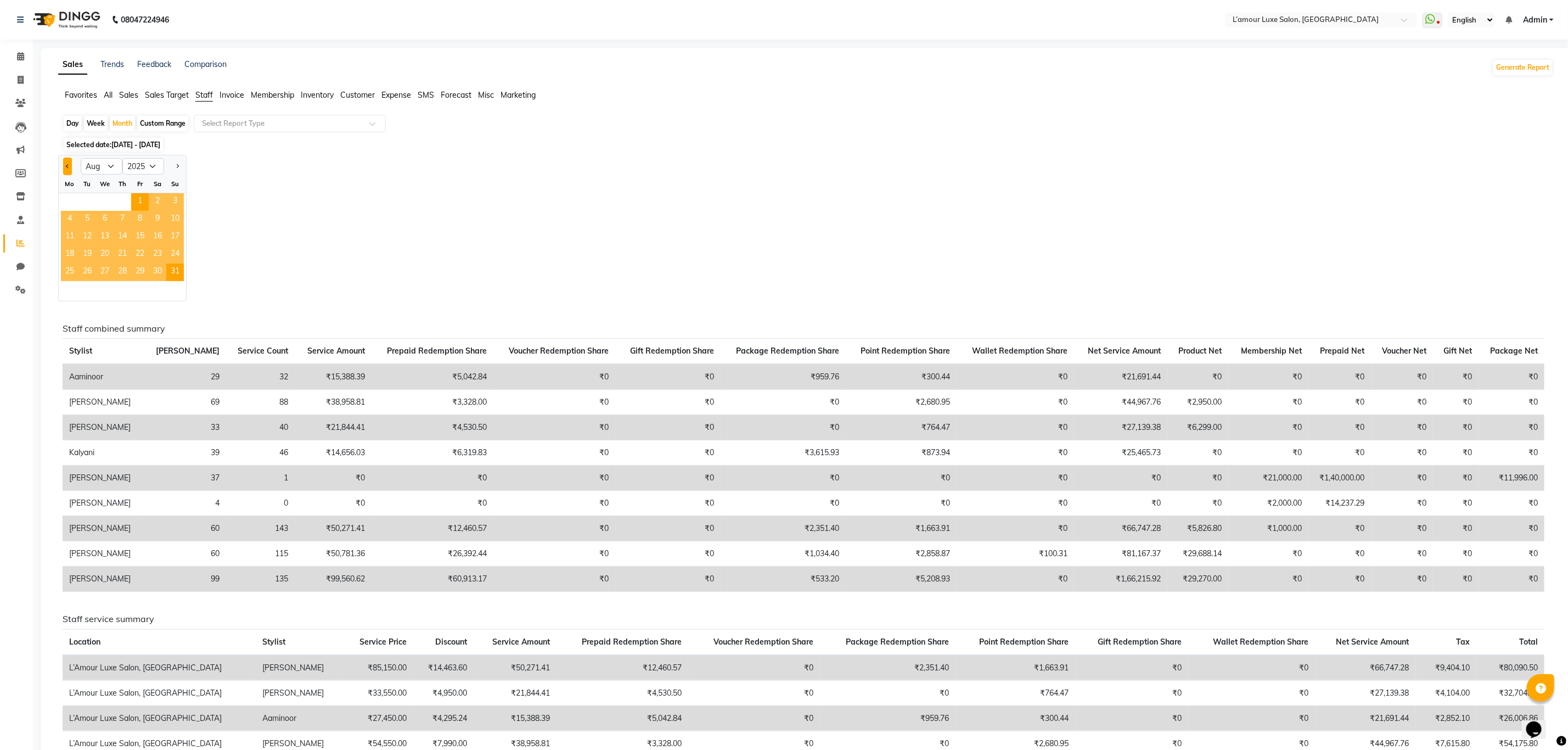
click at [68, 165] on span "Previous month" at bounding box center [67, 165] width 4 height 4
select select "7"
click at [100, 232] on span "16" at bounding box center [104, 236] width 17 height 17
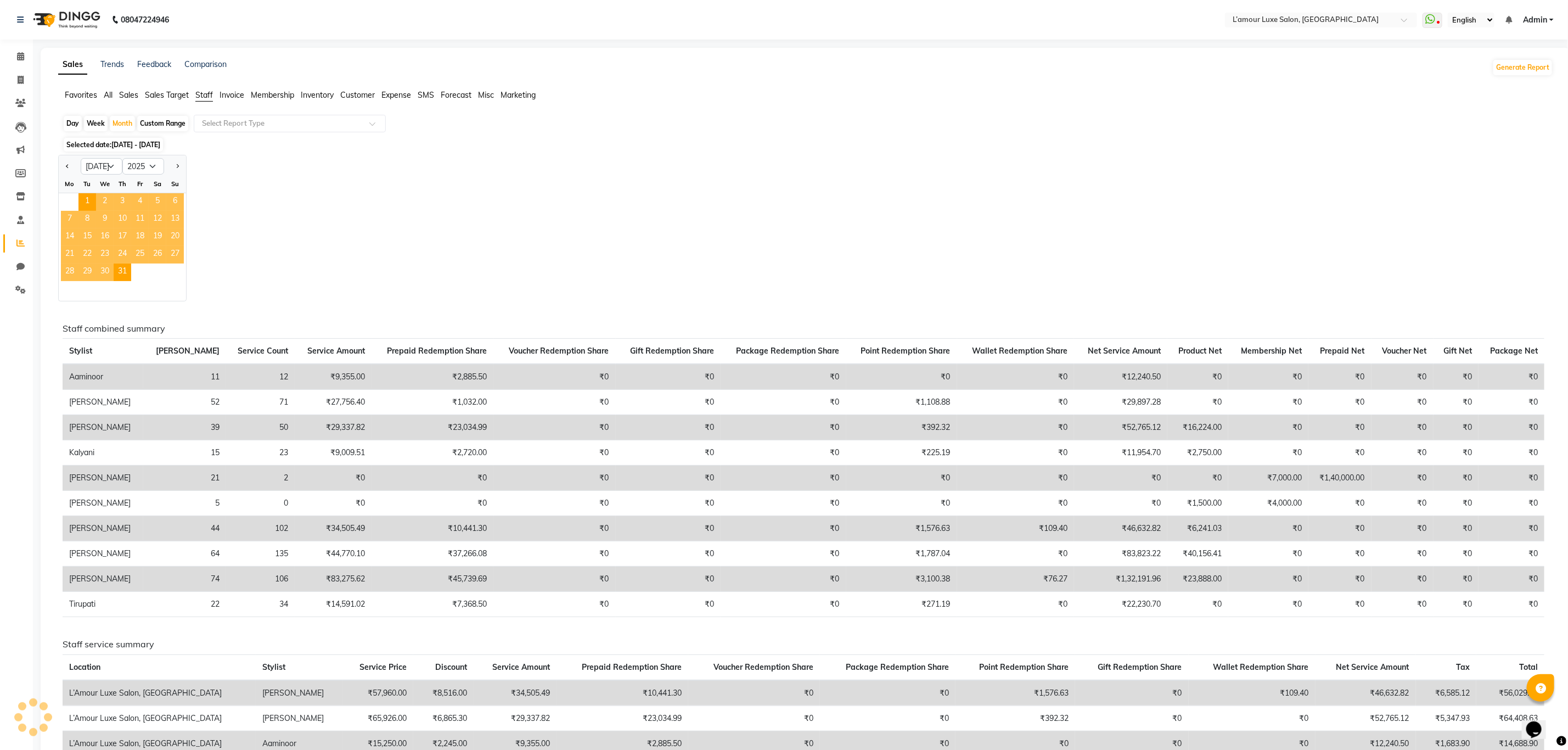
click at [576, 364] on td "₹0" at bounding box center [554, 377] width 122 height 26
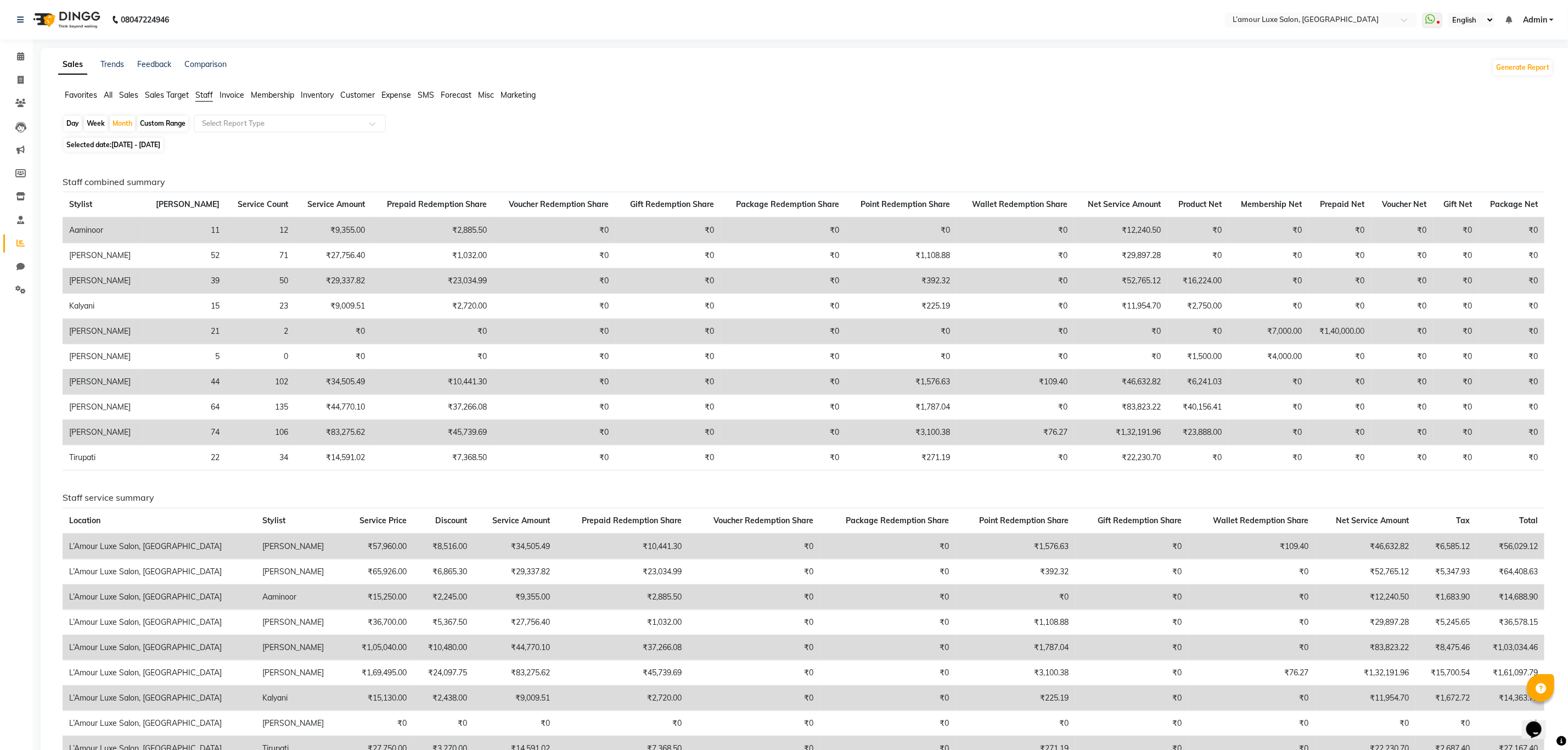
click at [1137, 283] on td "₹52,765.12" at bounding box center [1121, 280] width 94 height 25
click at [1140, 124] on div "Day Week Month Custom Range Select Report Type" at bounding box center [806, 125] width 1486 height 20
click at [120, 124] on div "Month" at bounding box center [122, 123] width 25 height 15
select select "7"
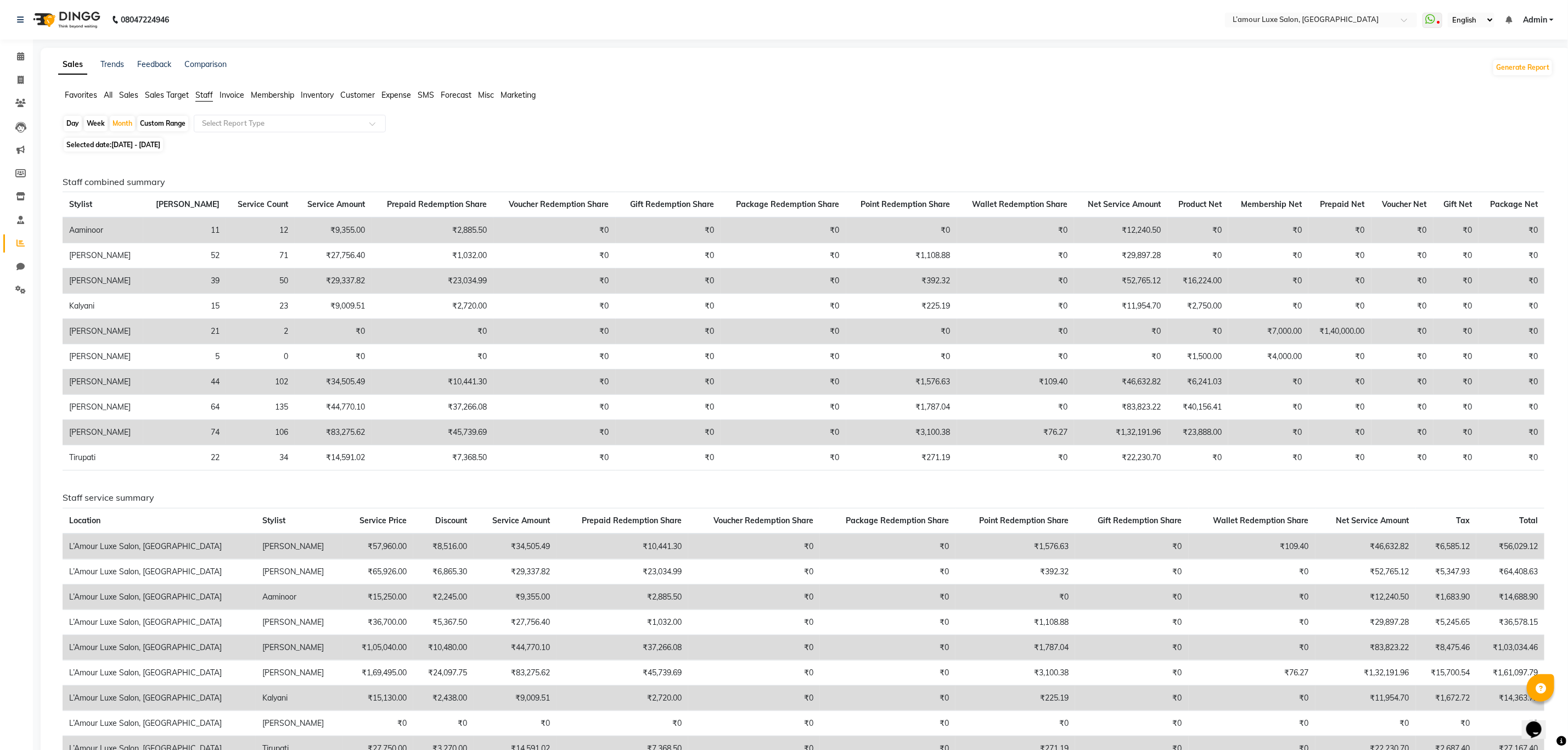
select select "2025"
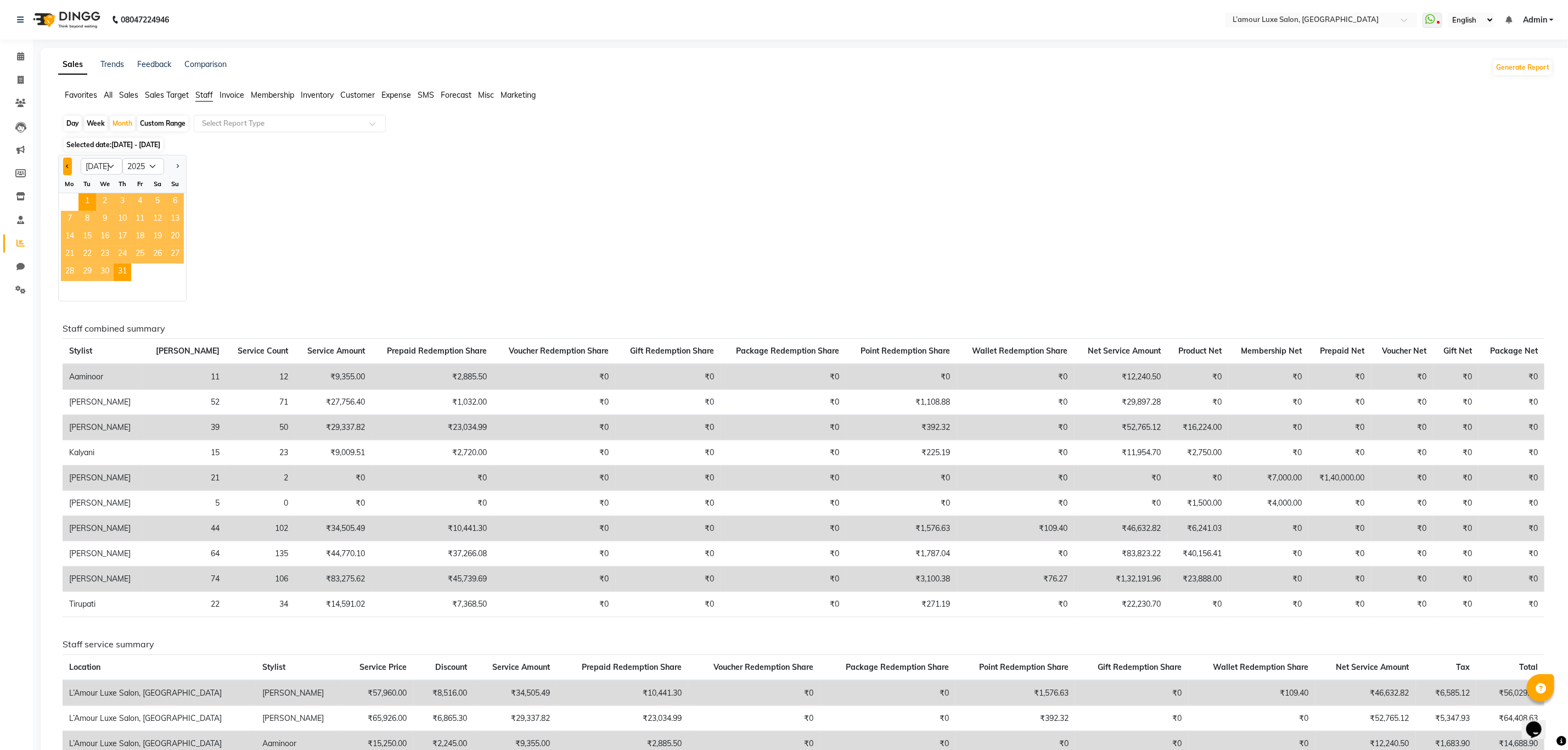
click at [68, 171] on button "Previous month" at bounding box center [68, 166] width 9 height 17
select select "6"
click at [109, 230] on span "11" at bounding box center [104, 236] width 17 height 17
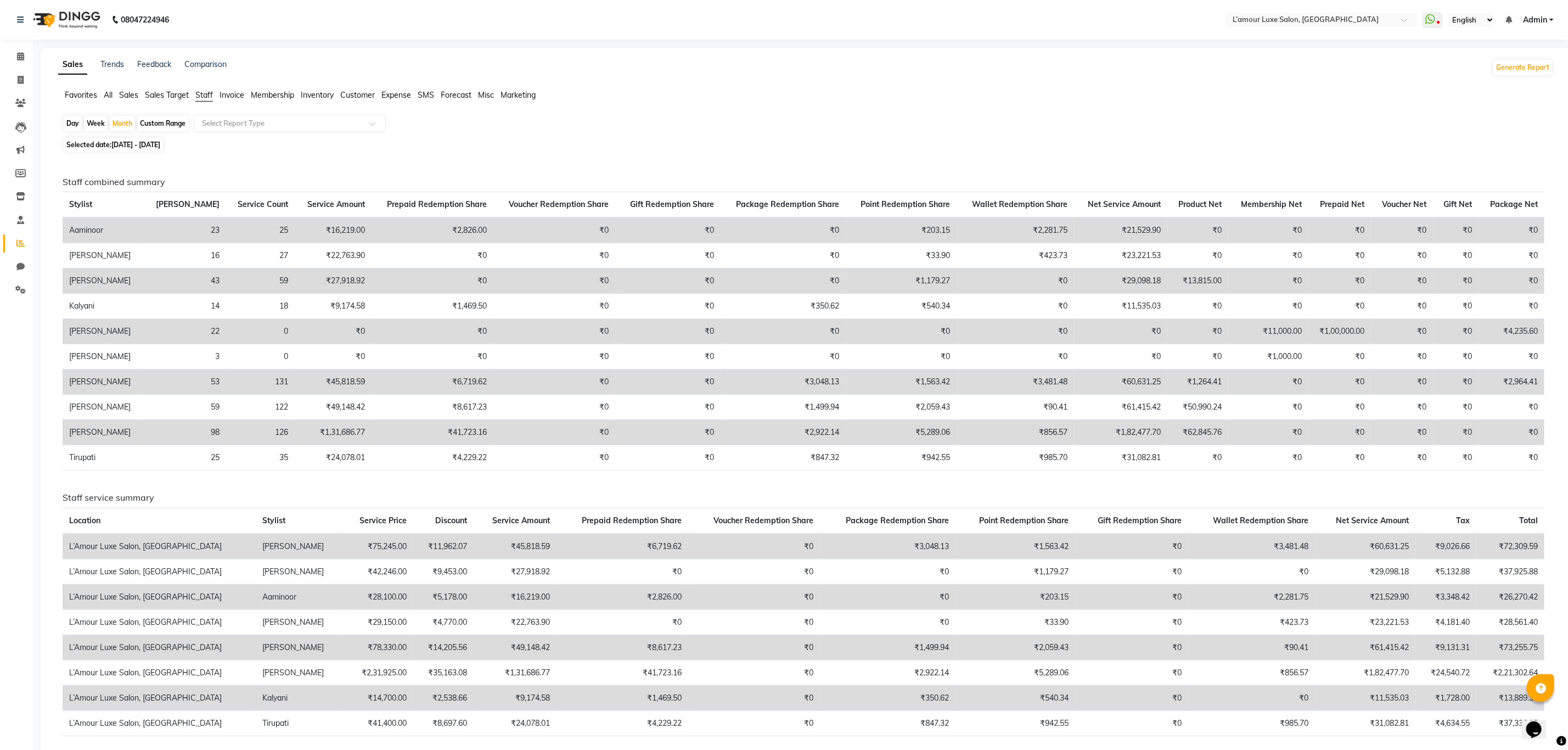
click at [1128, 282] on td "₹29,098.18" at bounding box center [1121, 280] width 94 height 25
click at [753, 139] on div "Selected date: [DATE] - [DATE]" at bounding box center [808, 144] width 1491 height 11
click at [129, 122] on div "Month" at bounding box center [122, 123] width 25 height 15
select select "6"
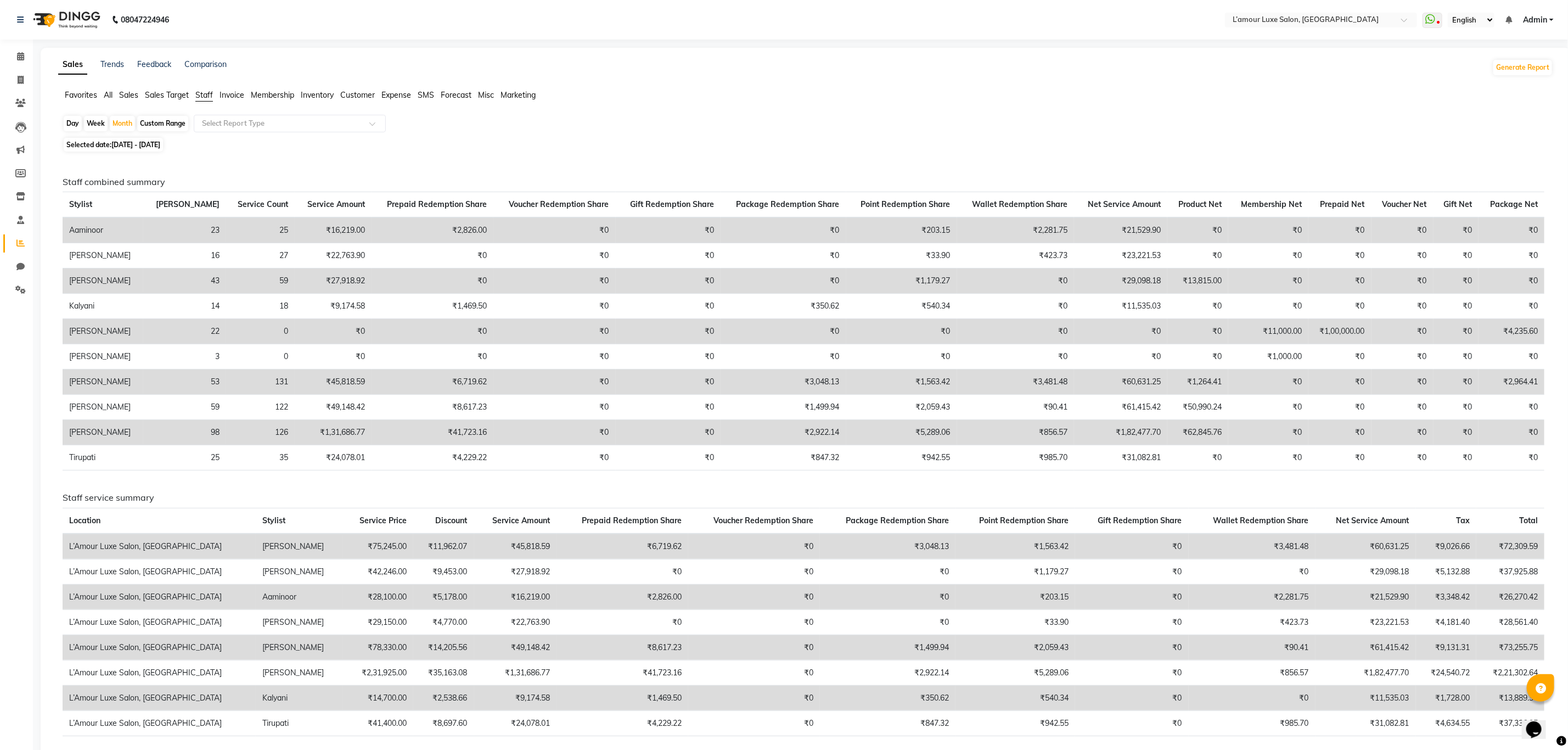
select select "2025"
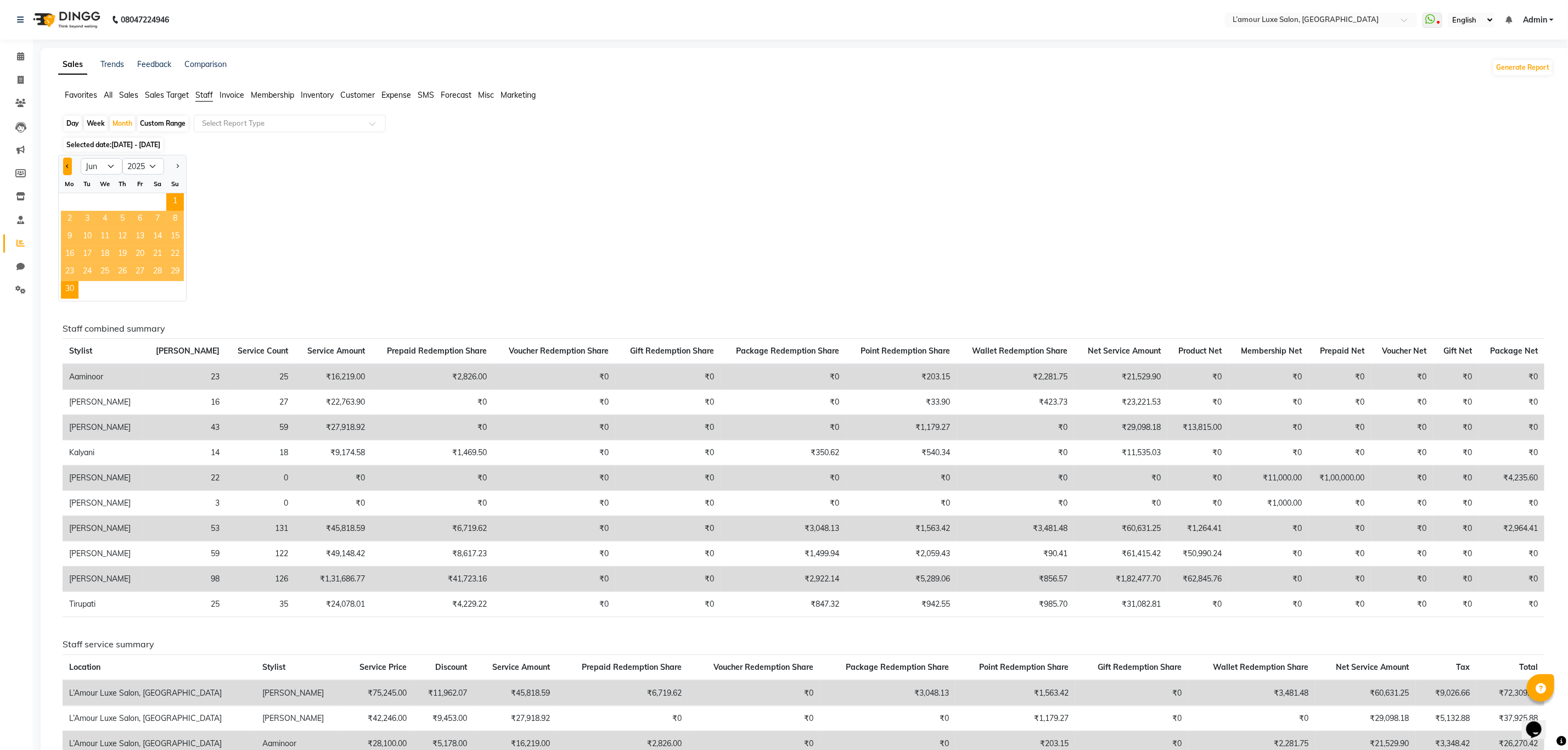
click at [66, 166] on span "Previous month" at bounding box center [67, 165] width 4 height 4
select select "5"
click at [128, 237] on span "15" at bounding box center [122, 236] width 17 height 17
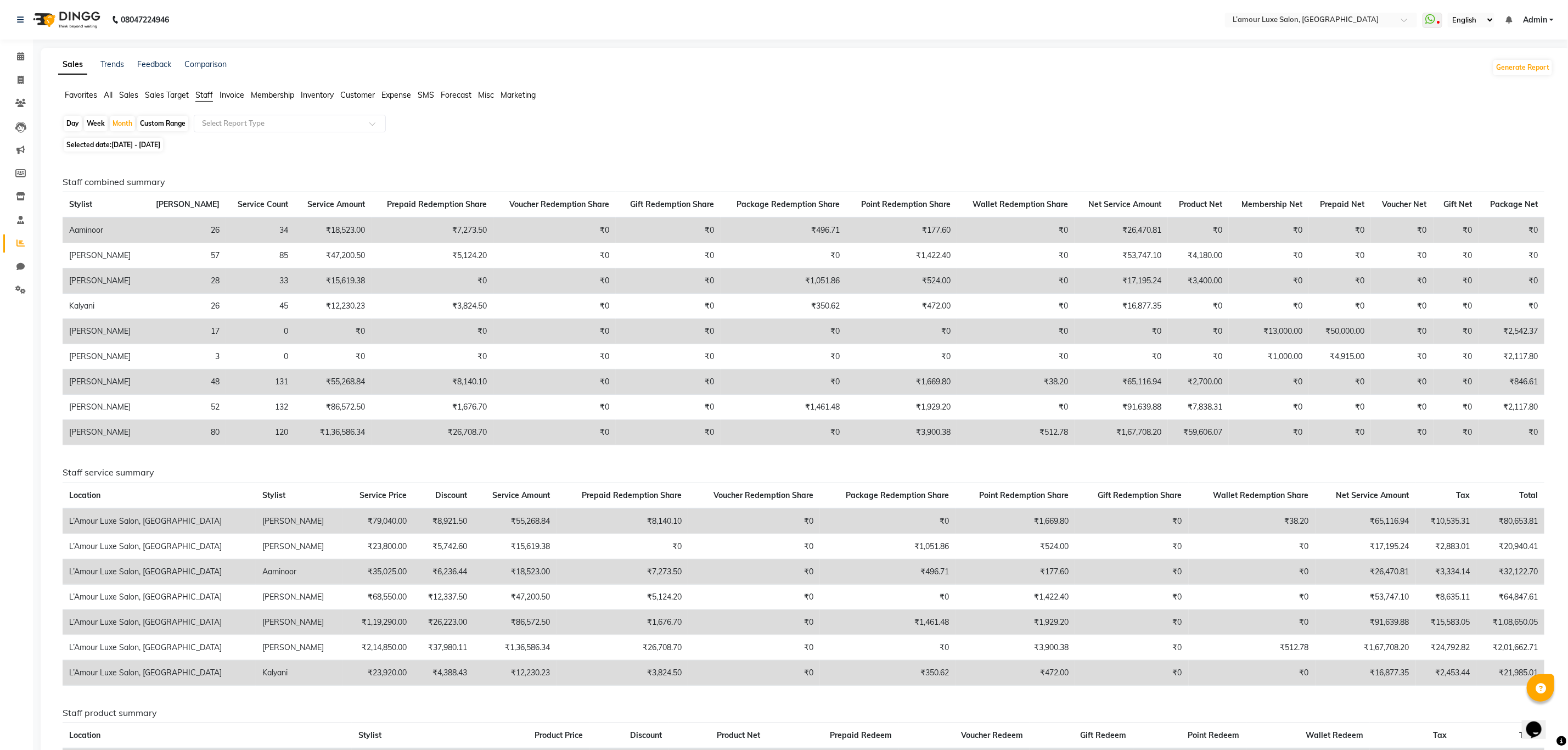
click at [1147, 280] on td "₹17,195.24" at bounding box center [1122, 280] width 94 height 25
click at [1016, 139] on div "Selected date: [DATE] - [DATE]" at bounding box center [808, 144] width 1491 height 11
click at [128, 125] on div "Month" at bounding box center [122, 123] width 25 height 15
select select "5"
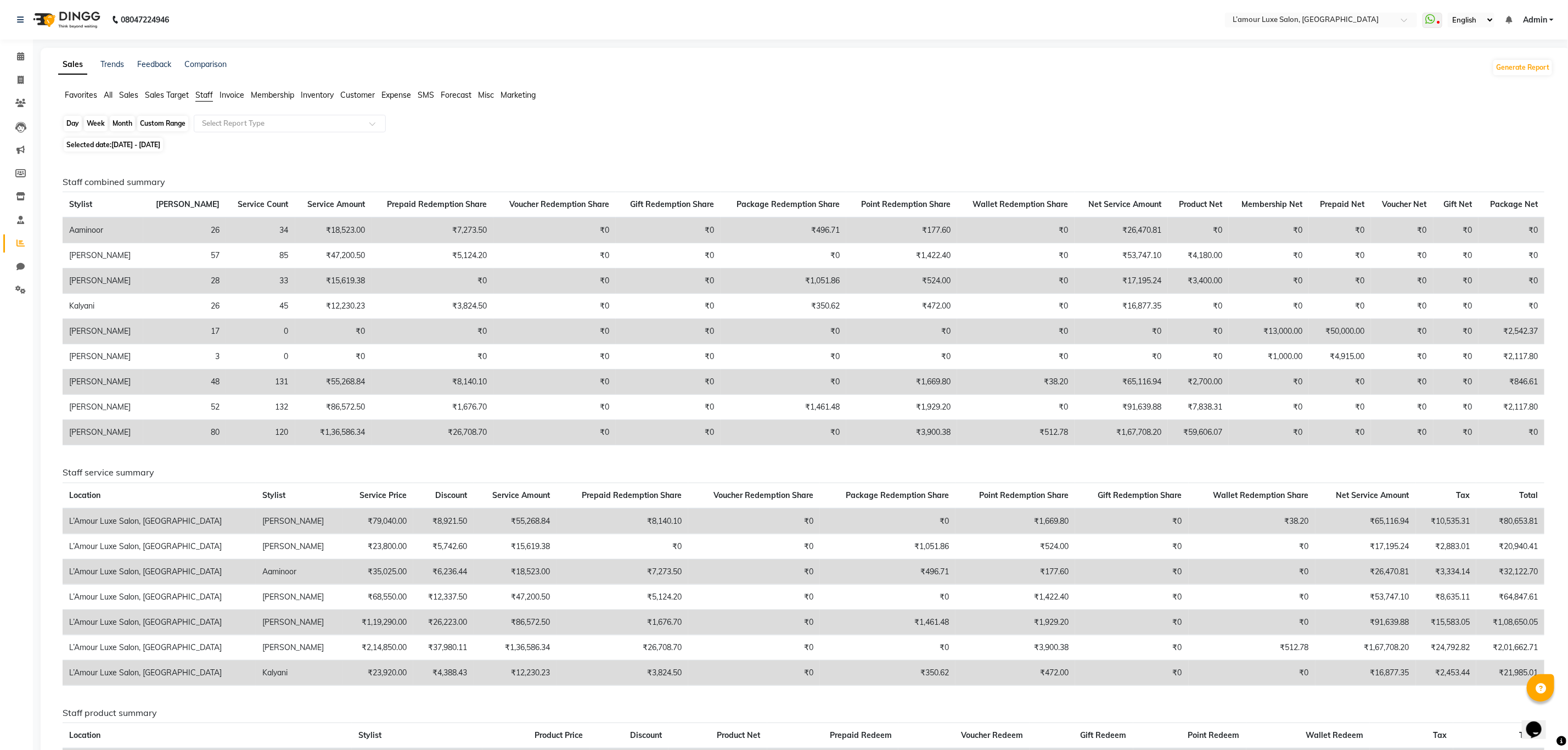
select select "2025"
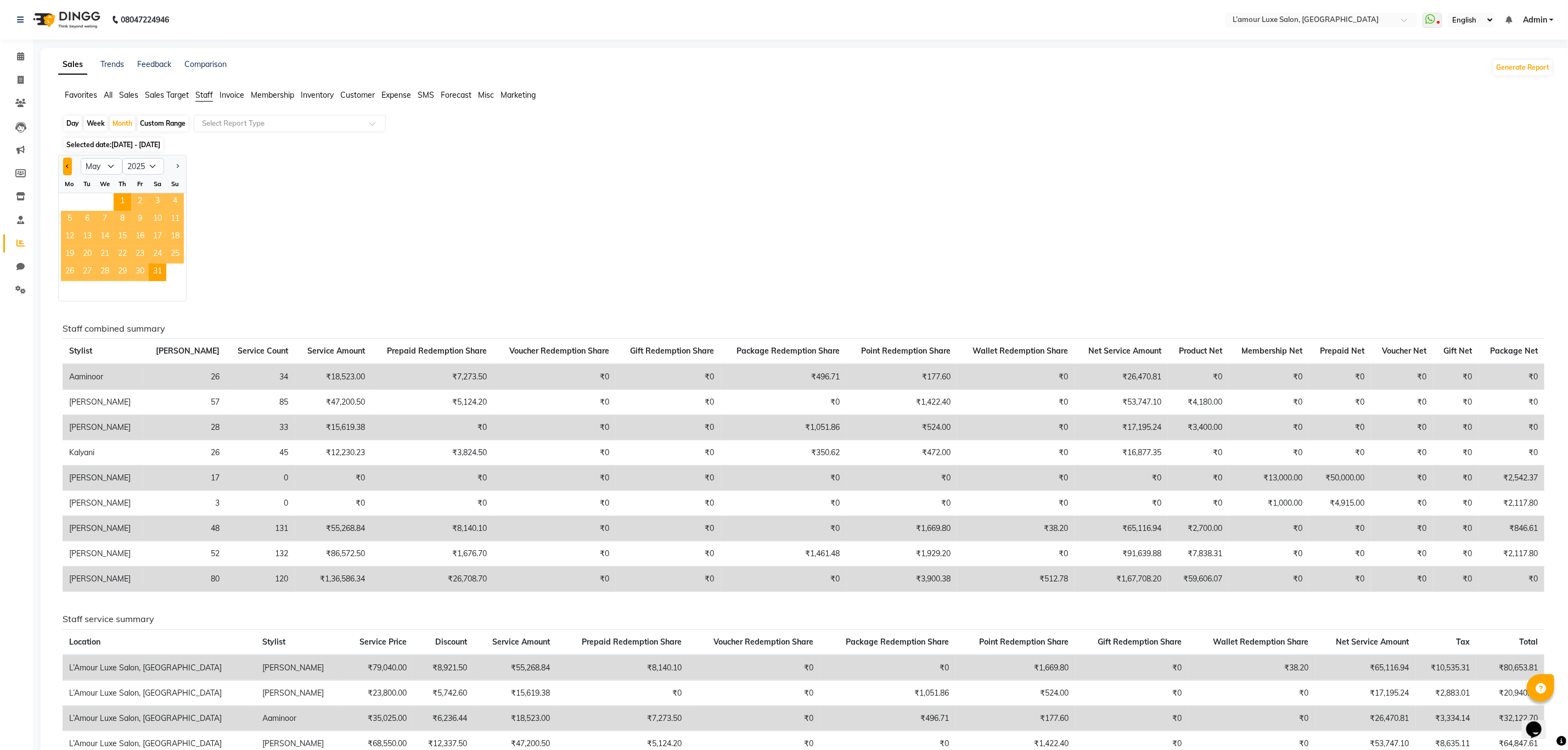
click at [67, 168] on span "Previous month" at bounding box center [67, 165] width 4 height 4
select select "4"
click at [111, 227] on span "9" at bounding box center [104, 219] width 17 height 17
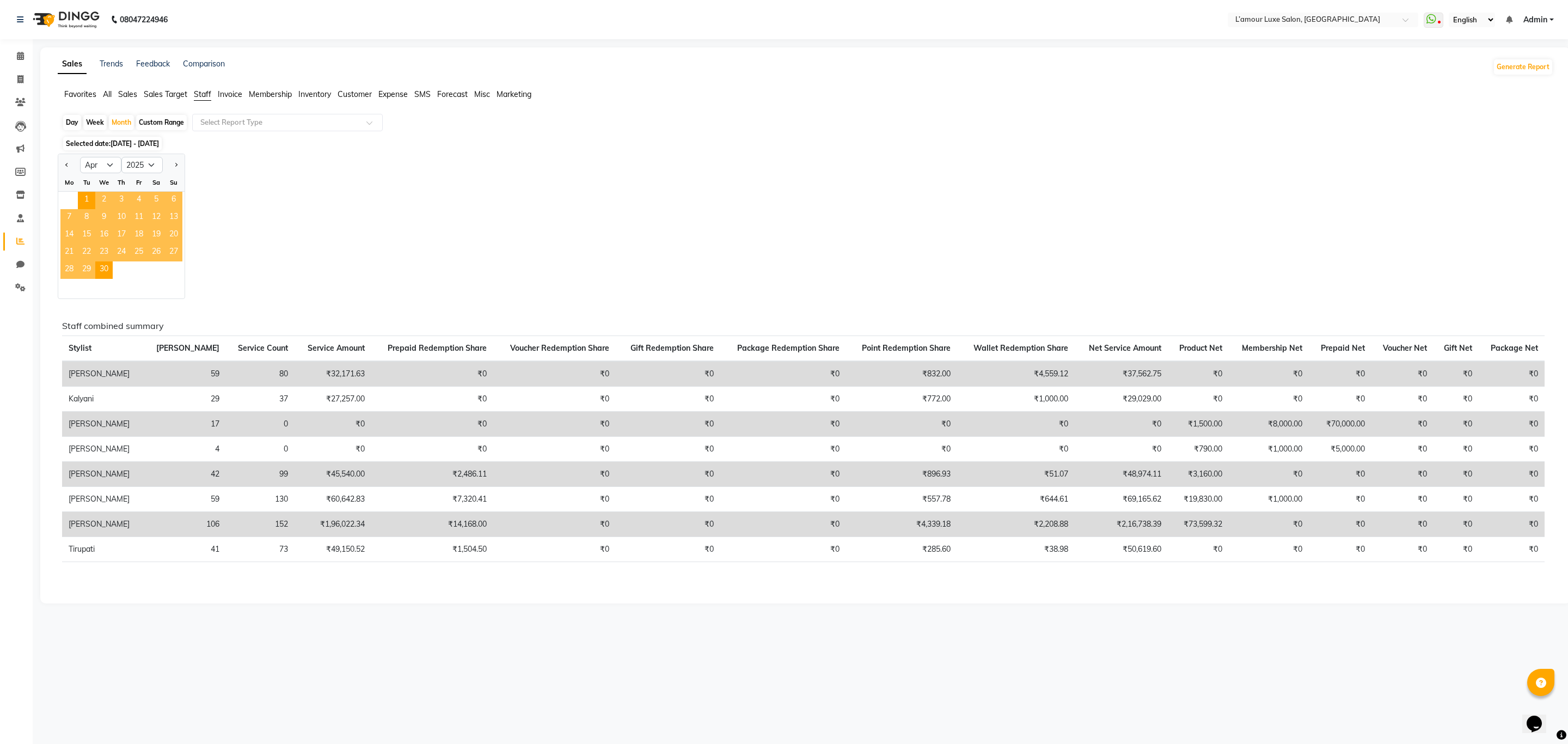
click at [852, 242] on div "Jan Feb Mar Apr May Jun [DATE] Aug Sep Oct Nov [DATE] 2016 2017 2018 2019 2020 …" at bounding box center [805, 226] width 1495 height 145
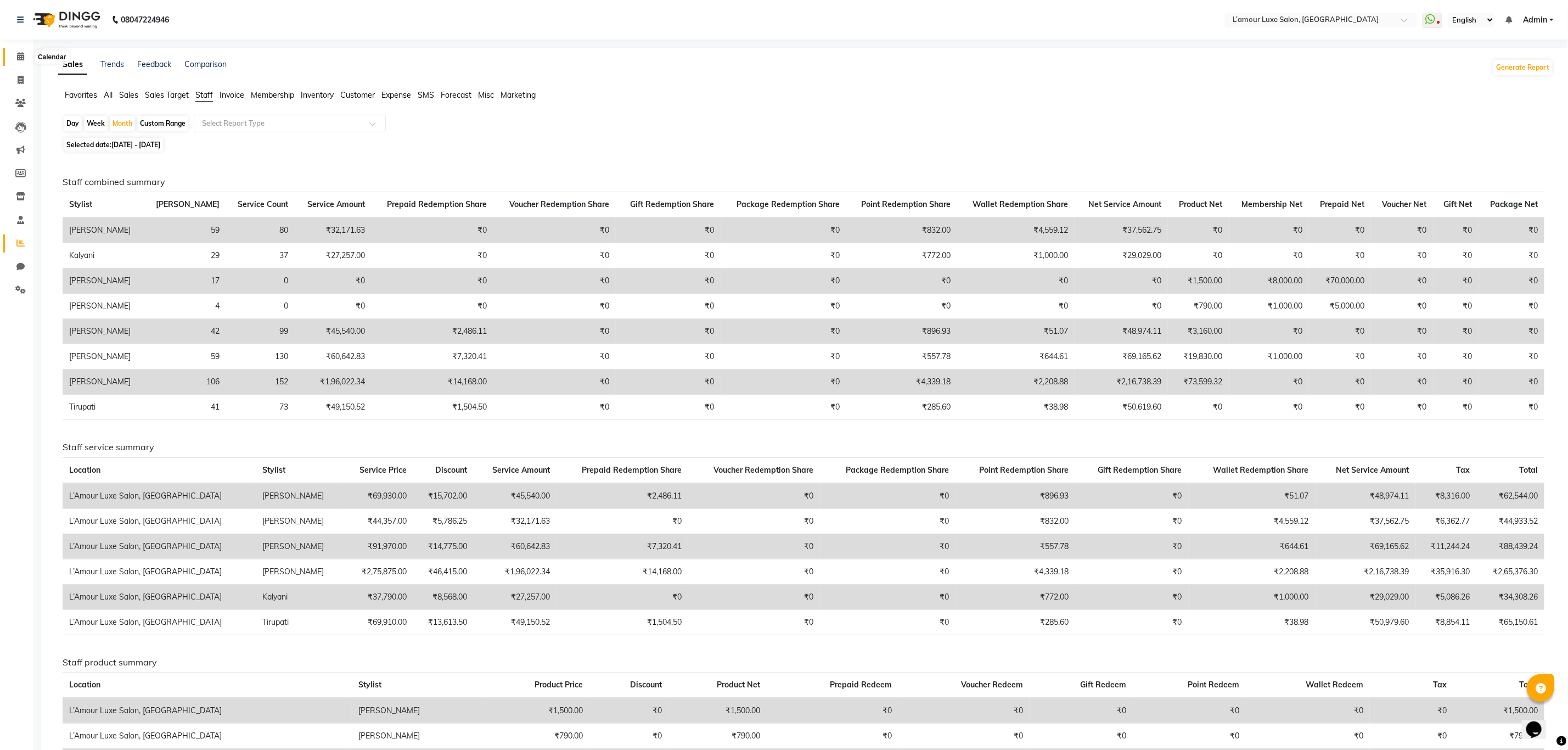
click at [23, 61] on span at bounding box center [20, 57] width 19 height 13
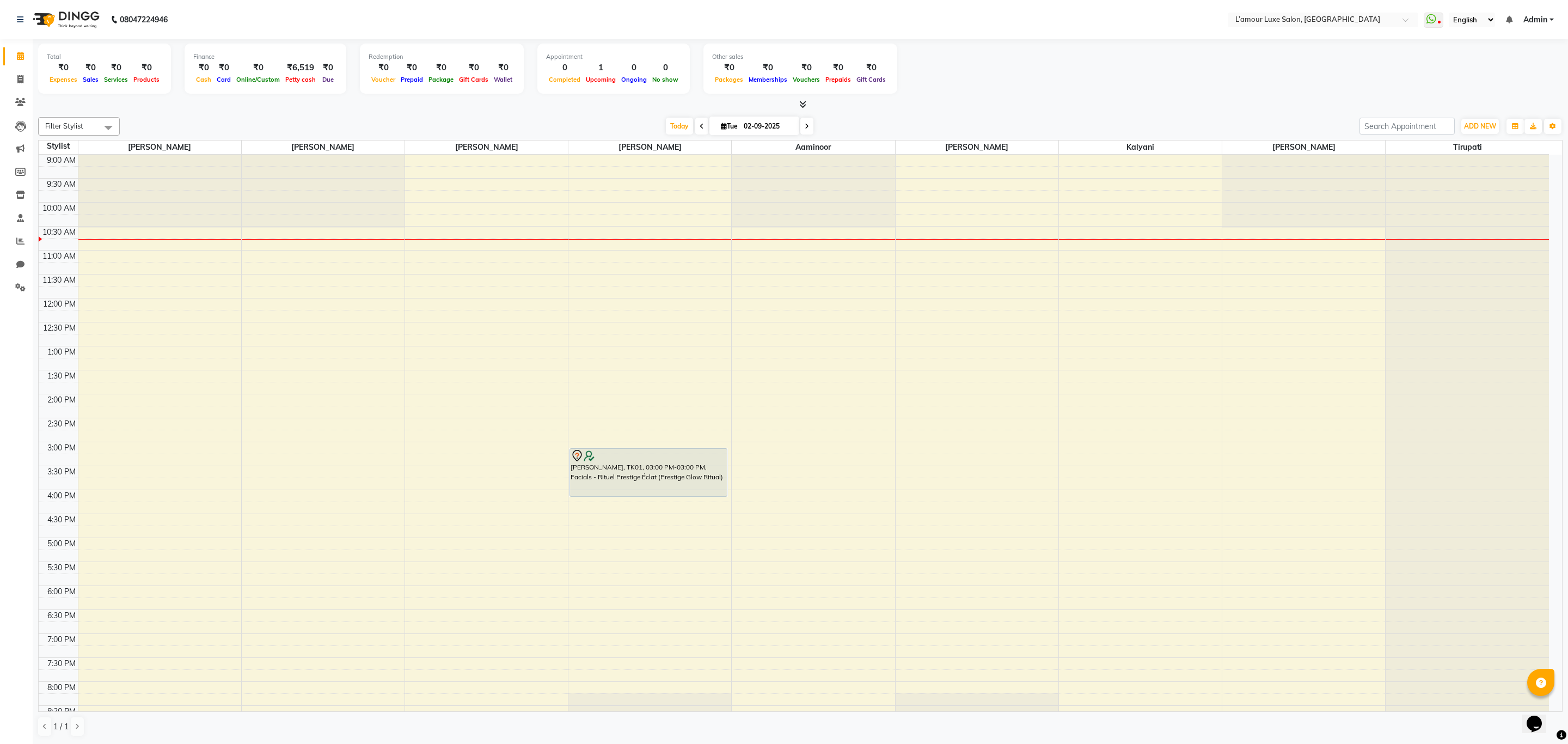
click at [805, 124] on icon at bounding box center [807, 126] width 4 height 7
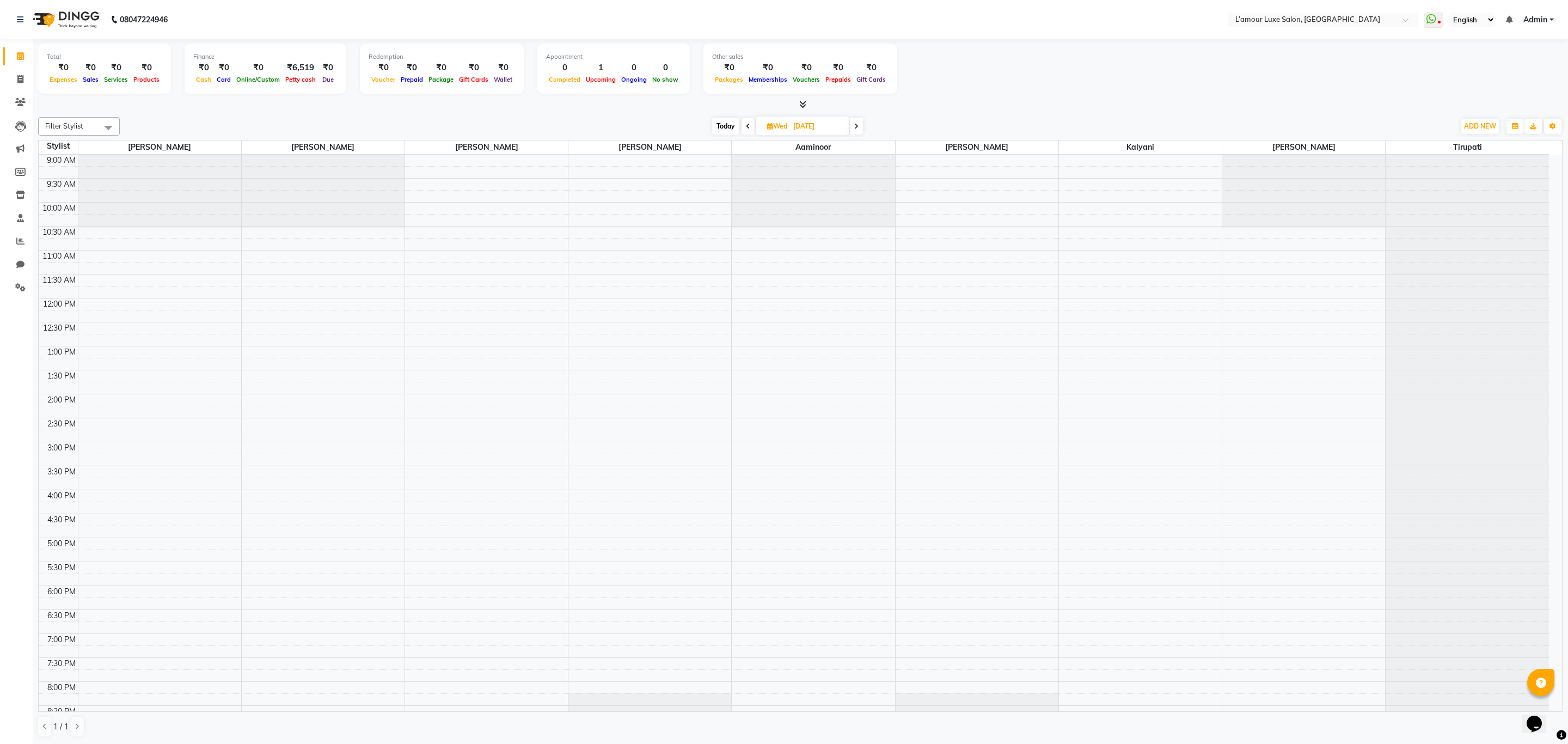
click at [727, 126] on span "Today" at bounding box center [725, 126] width 27 height 17
type input "02-09-2025"
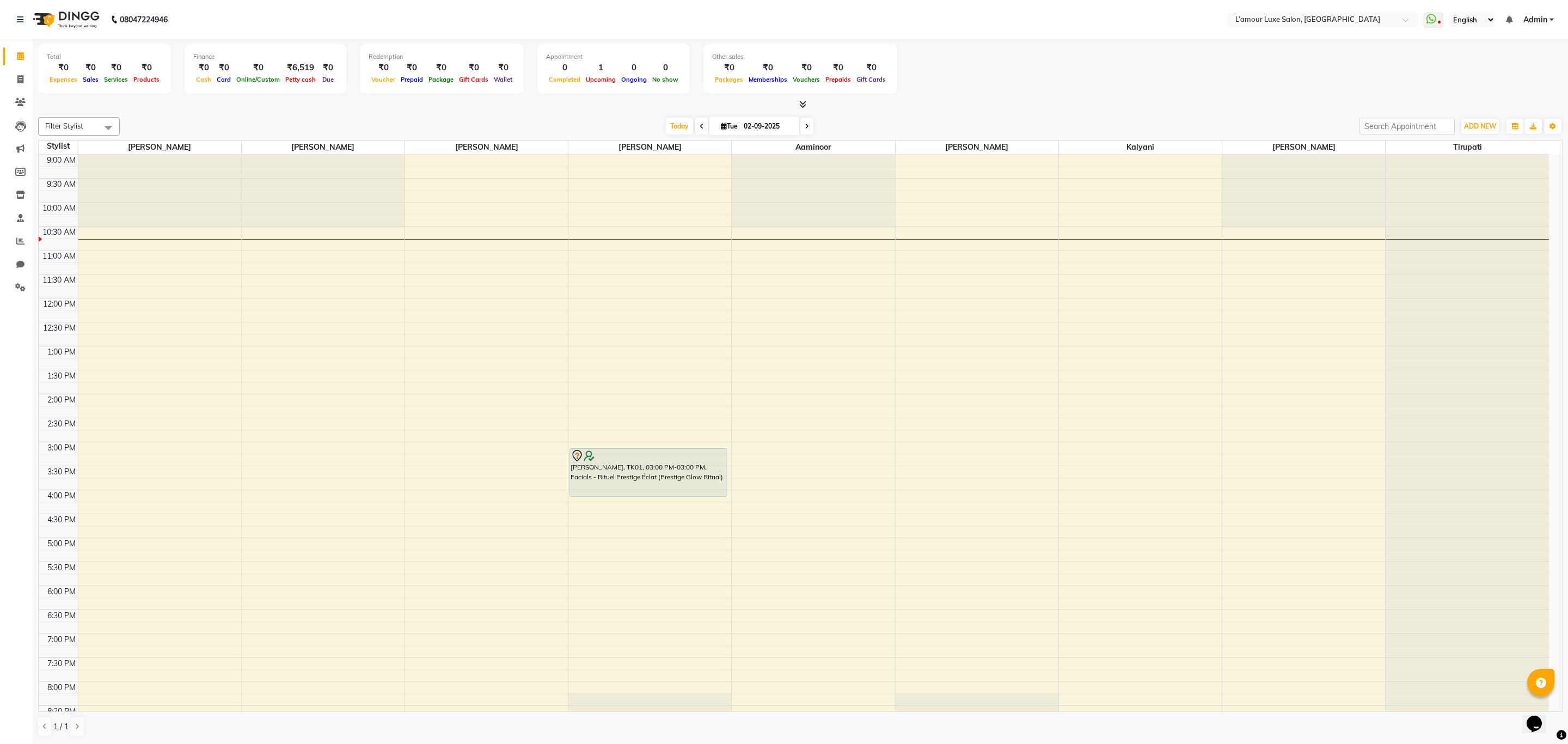
scroll to position [79, 0]
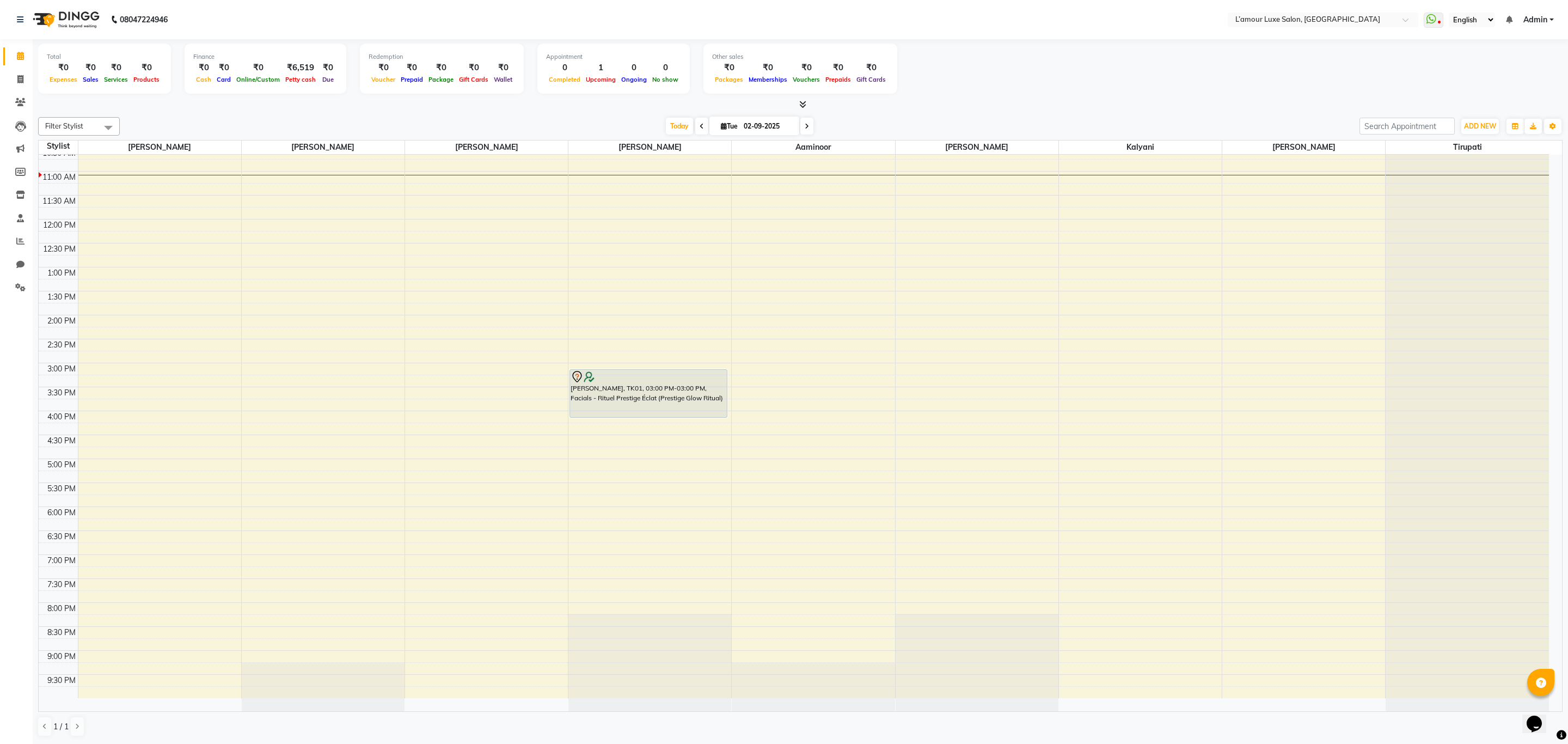
drag, startPoint x: 784, startPoint y: 302, endPoint x: 915, endPoint y: 300, distance: 131.0
drag, startPoint x: 915, startPoint y: 300, endPoint x: 1100, endPoint y: 64, distance: 299.9
click at [1103, 64] on div "Total ₹0 Expenses ₹0 Sales ₹0 Services ₹0 Products Finance ₹0 Cash ₹0 Card ₹0 O…" at bounding box center [800, 70] width 1525 height 53
